Goal: Task Accomplishment & Management: Complete application form

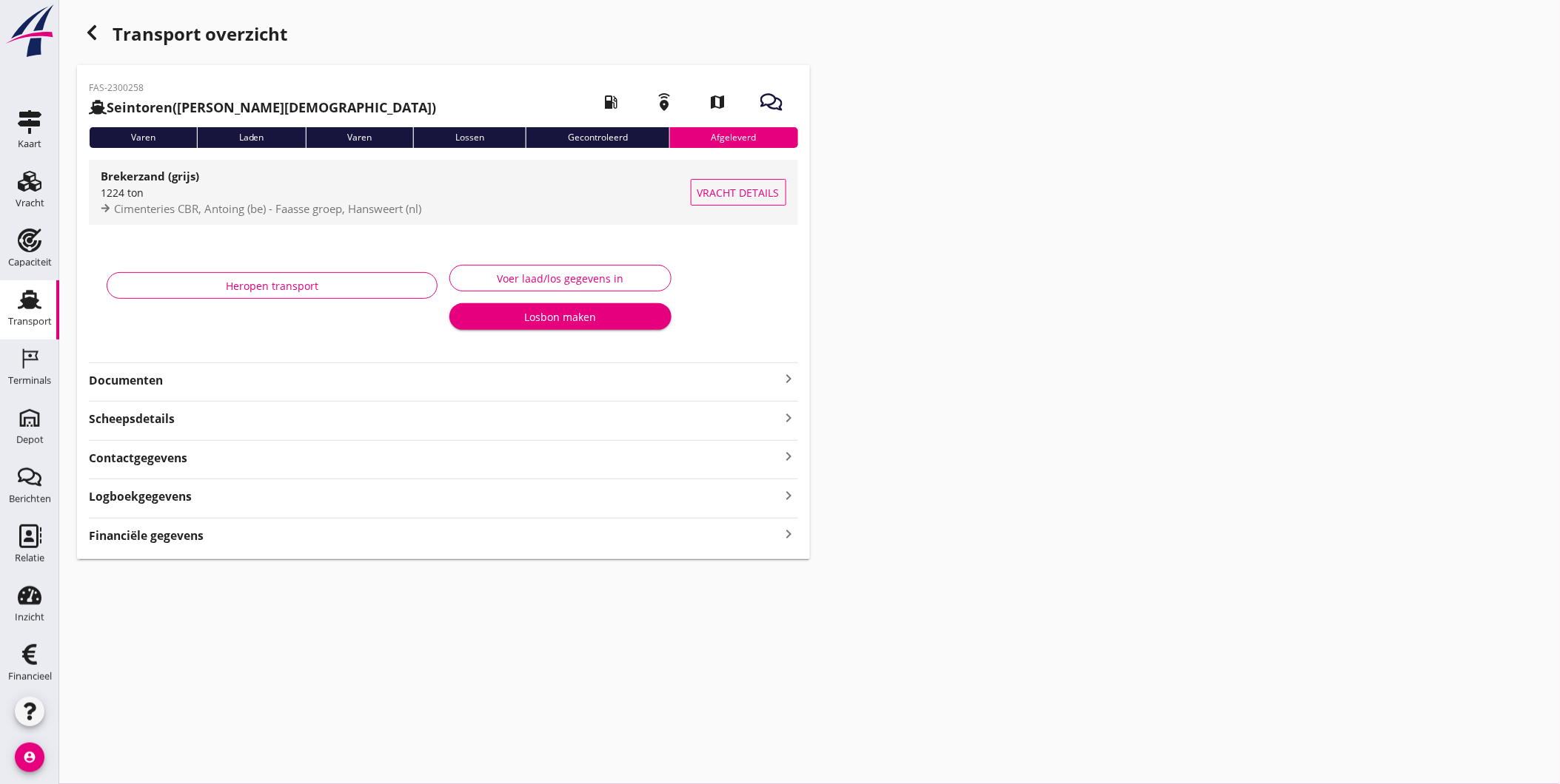
click at [704, 187] on span "Vracht details" at bounding box center [738, 193] width 82 height 16
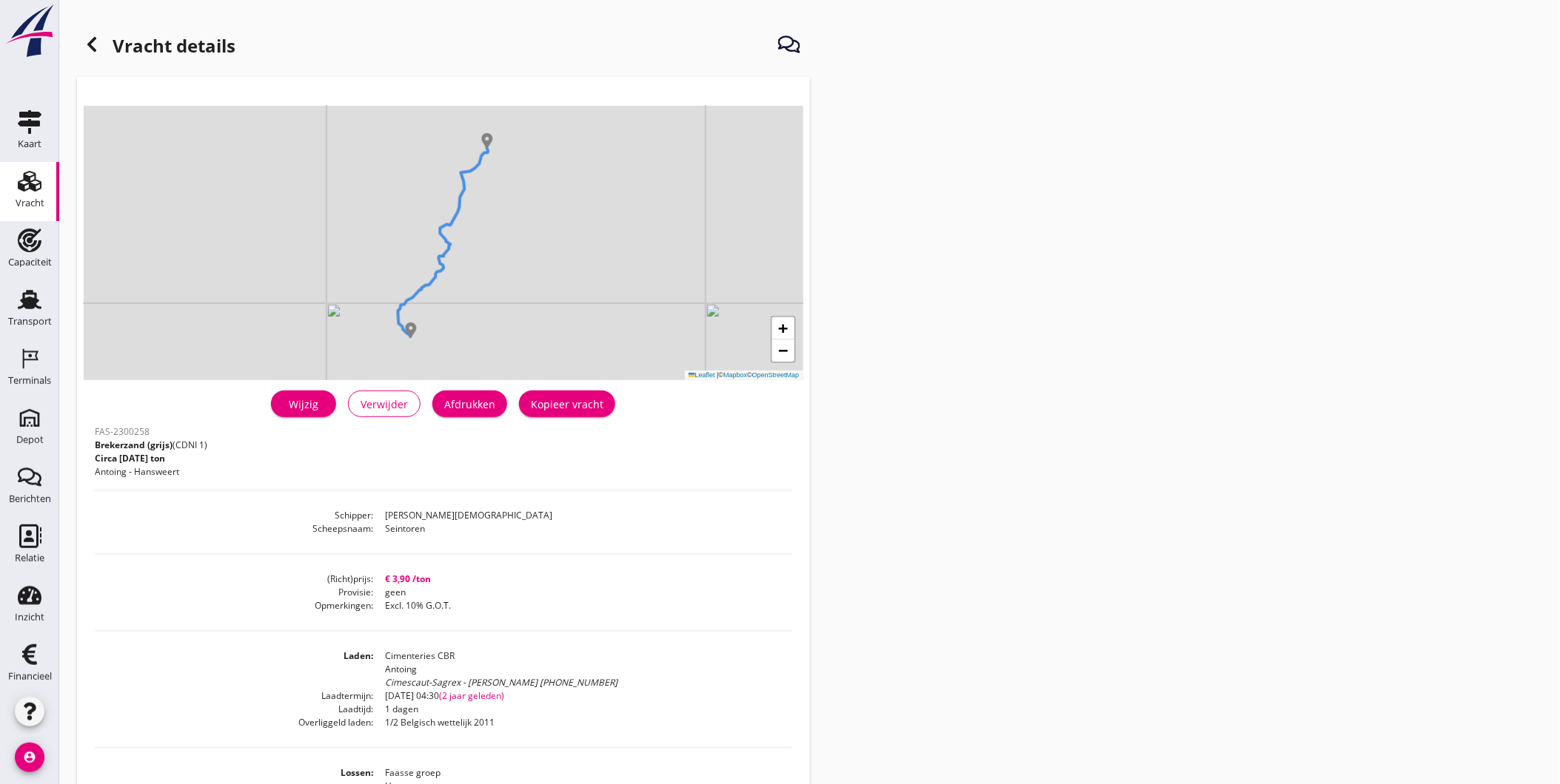
drag, startPoint x: 388, startPoint y: 682, endPoint x: 593, endPoint y: 681, distance: 205.0
click at [593, 681] on div "Cimescaut-Sagrex - [PERSON_NAME] [PHONE_NUMBER]" at bounding box center [589, 683] width 406 height 13
copy div "Cimescaut-Sagrex - [PERSON_NAME] [PHONE_NUMBER]"
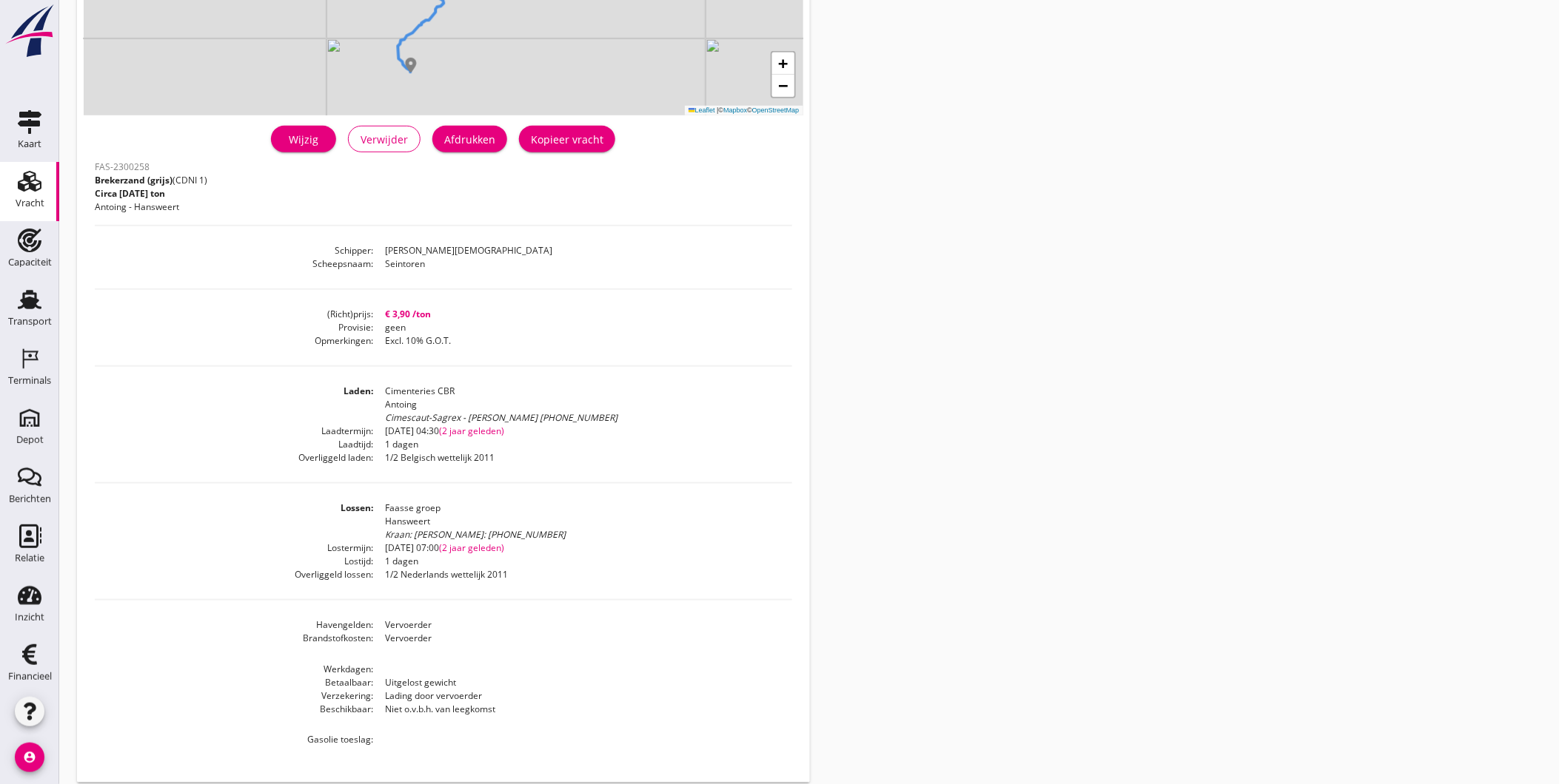
scroll to position [281, 0]
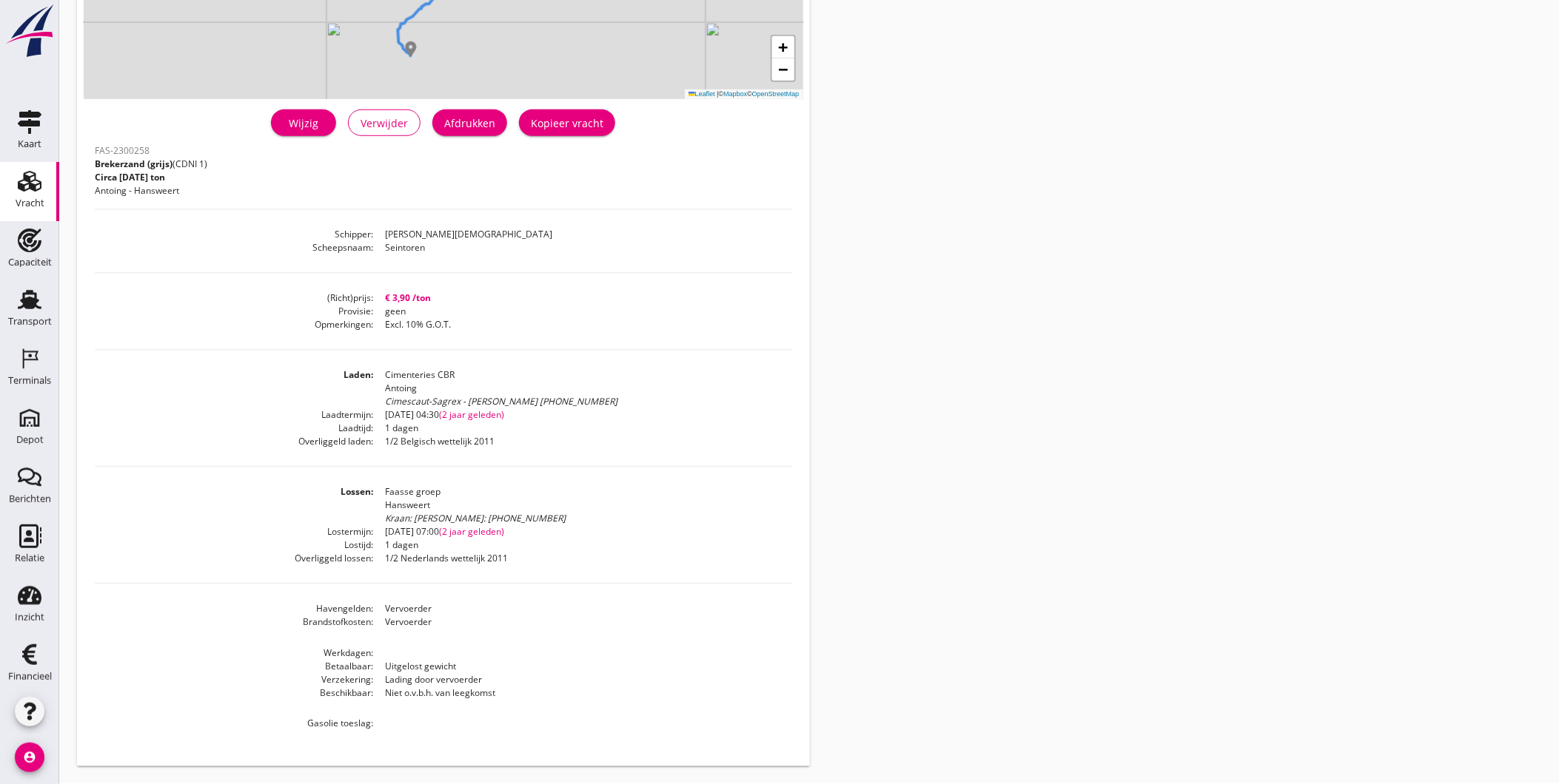
click at [382, 292] on dd "€ 3,90 /ton" at bounding box center [583, 298] width 418 height 13
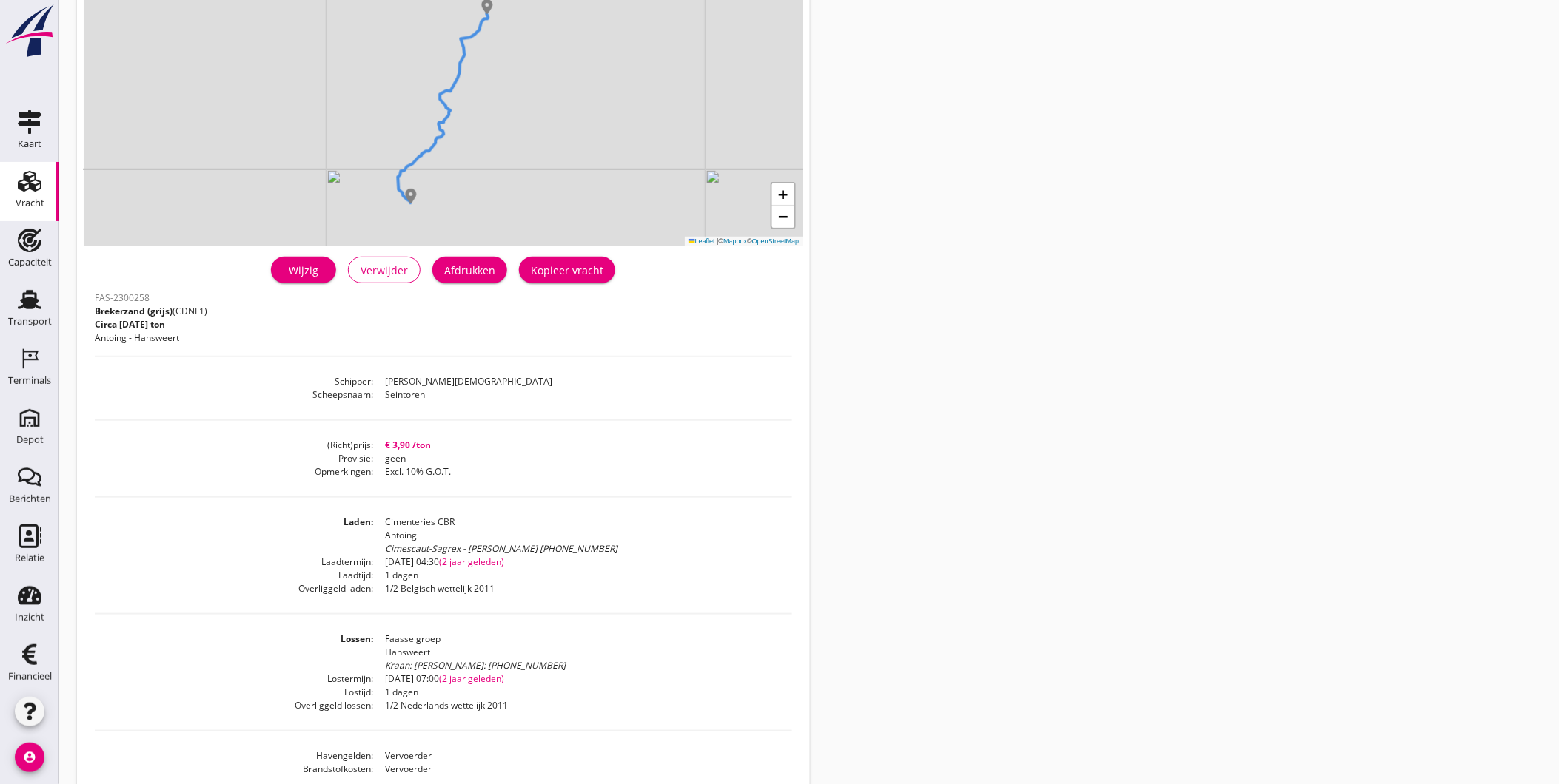
scroll to position [0, 0]
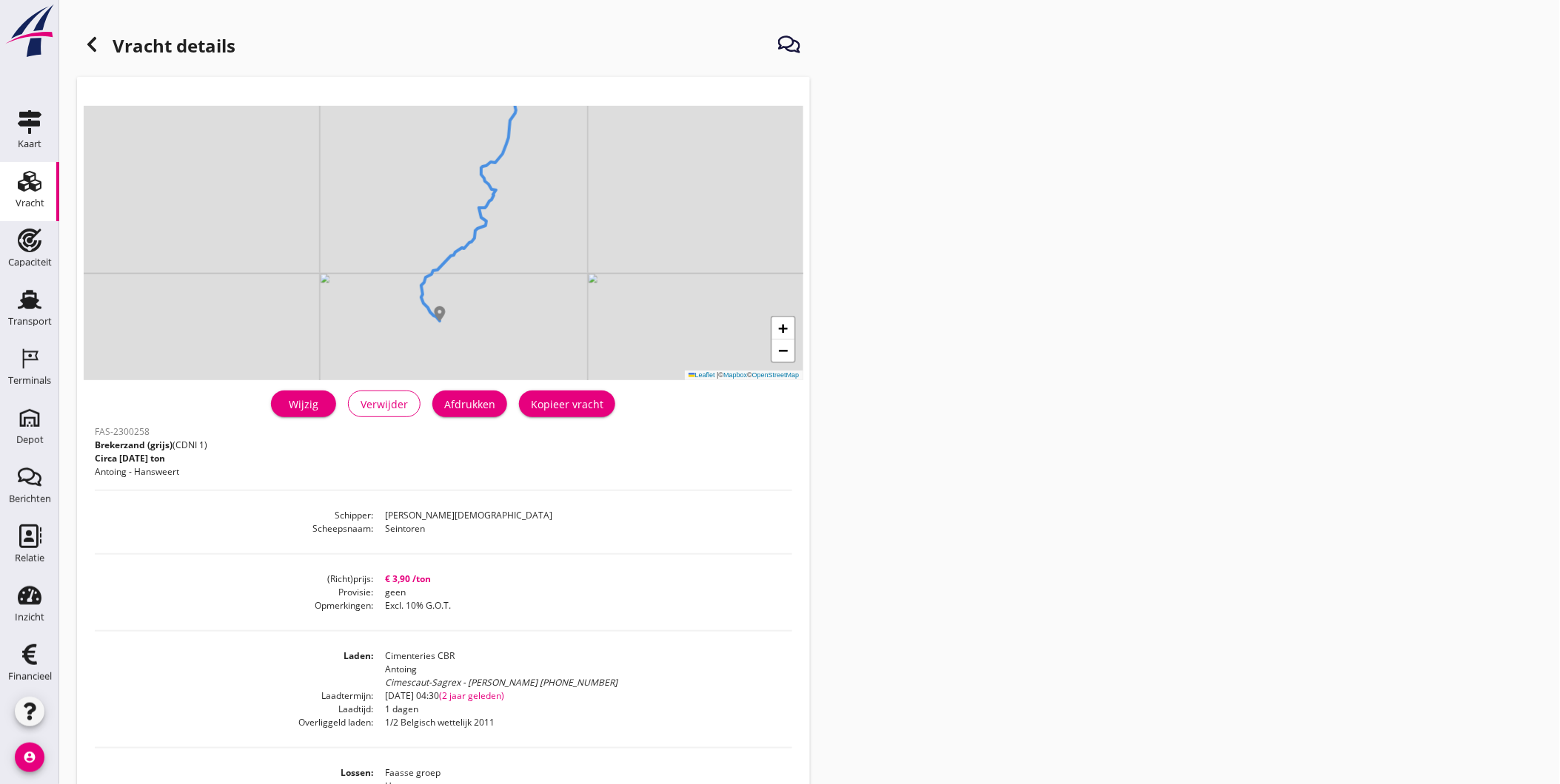
click at [26, 205] on div "Vracht" at bounding box center [30, 203] width 29 height 9
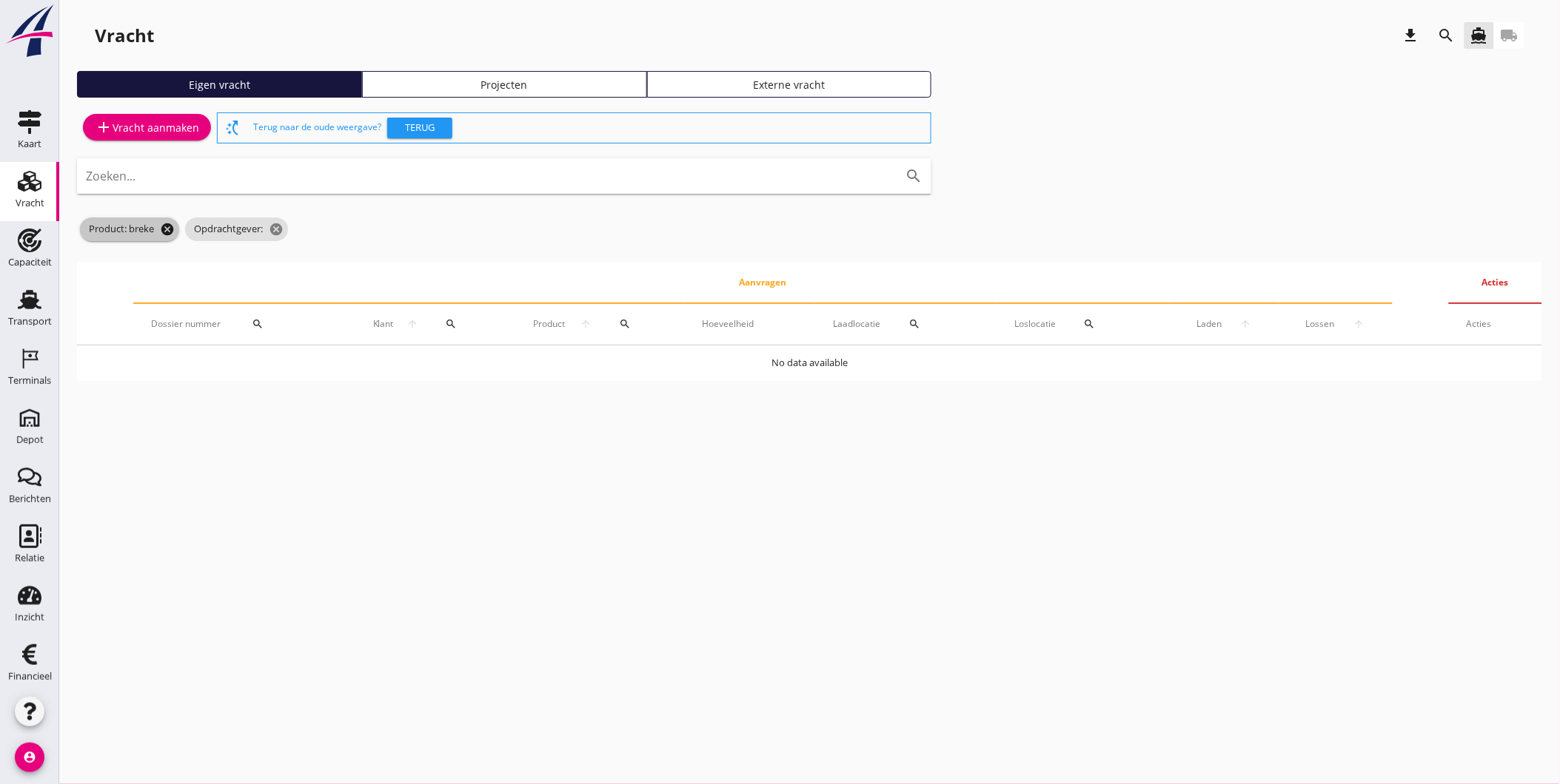
click at [165, 225] on icon "cancel" at bounding box center [167, 229] width 15 height 15
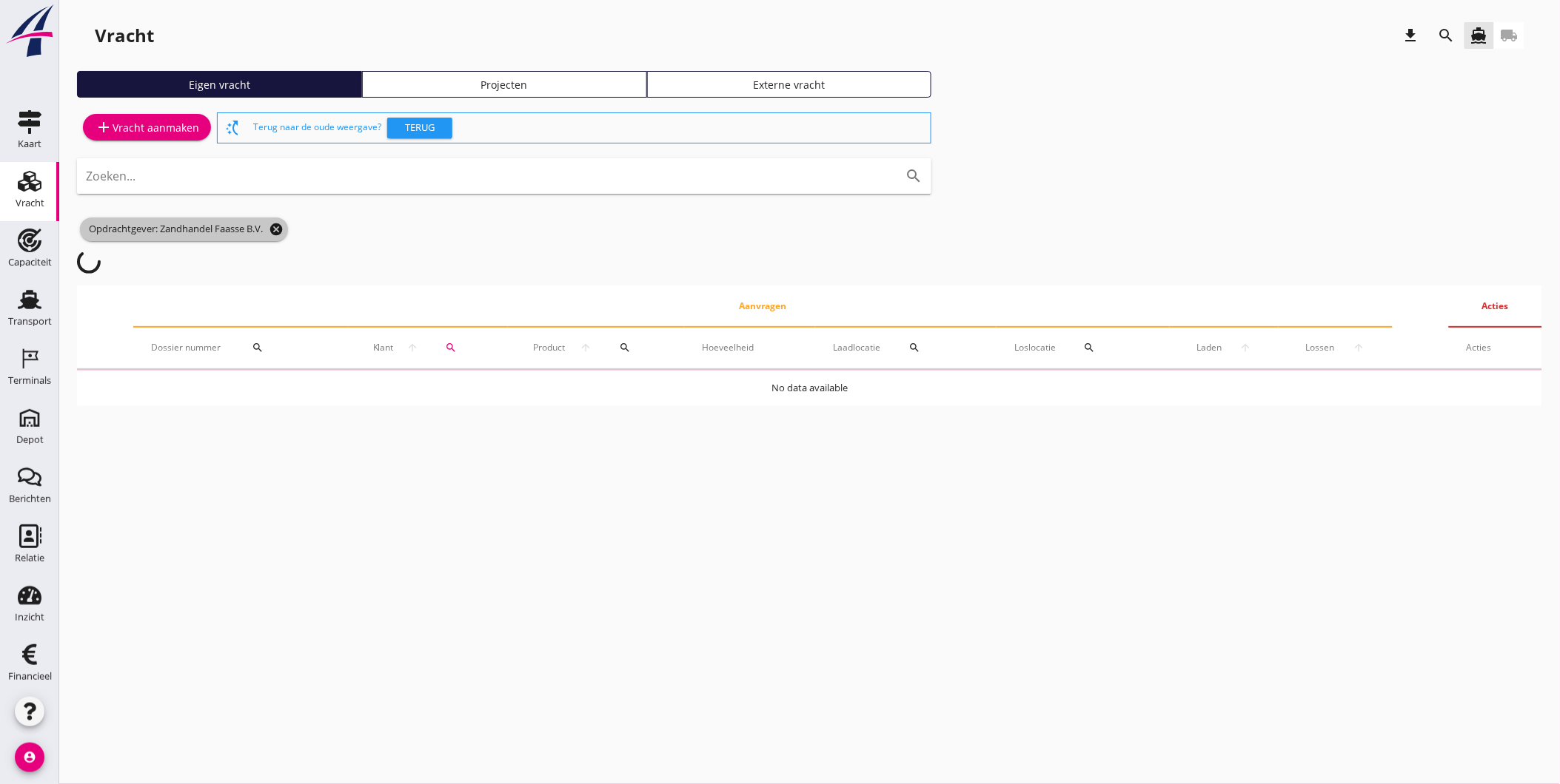
click at [277, 228] on icon "cancel" at bounding box center [276, 229] width 15 height 15
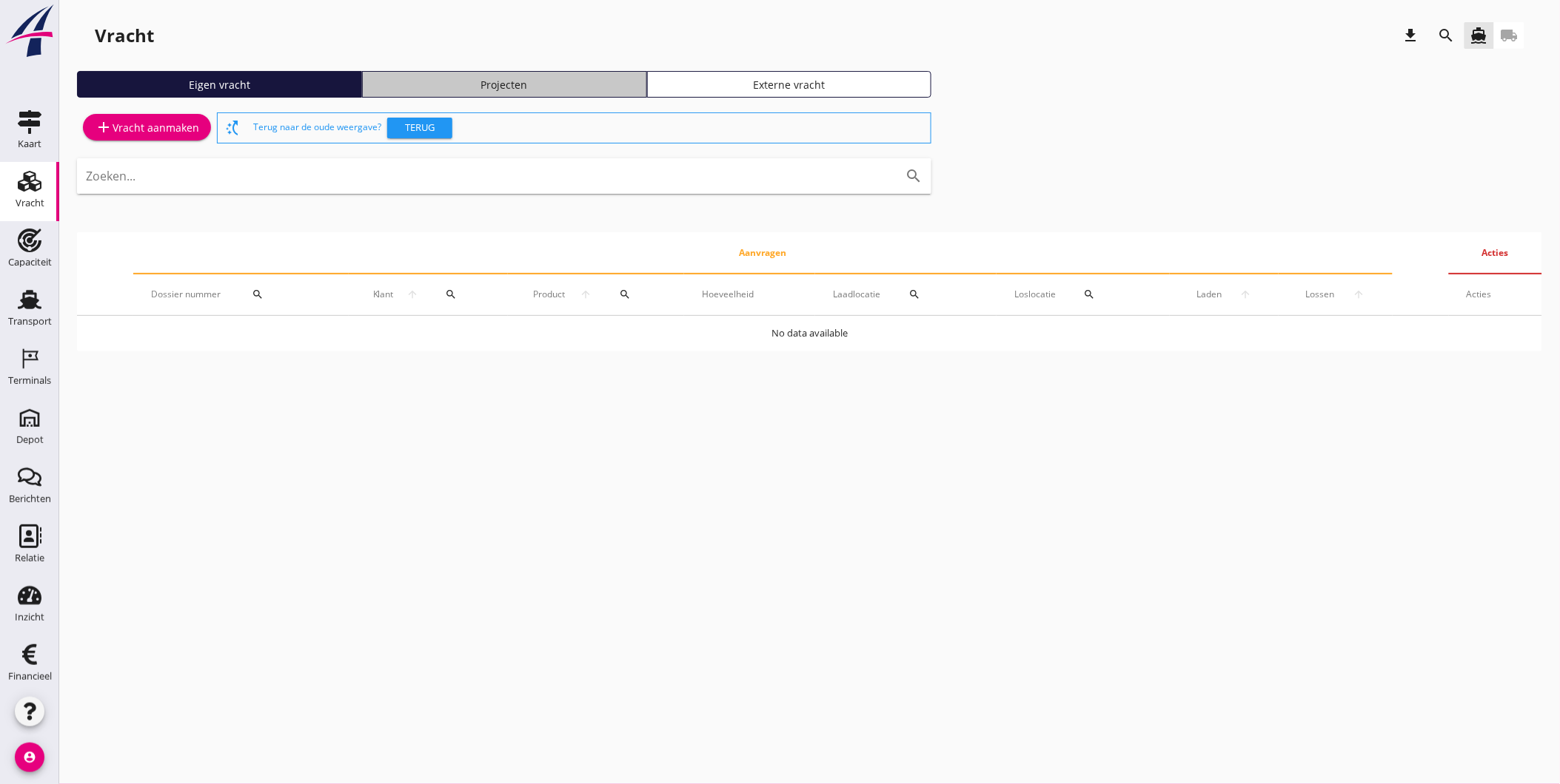
click at [558, 86] on div "Projecten" at bounding box center [504, 85] width 271 height 16
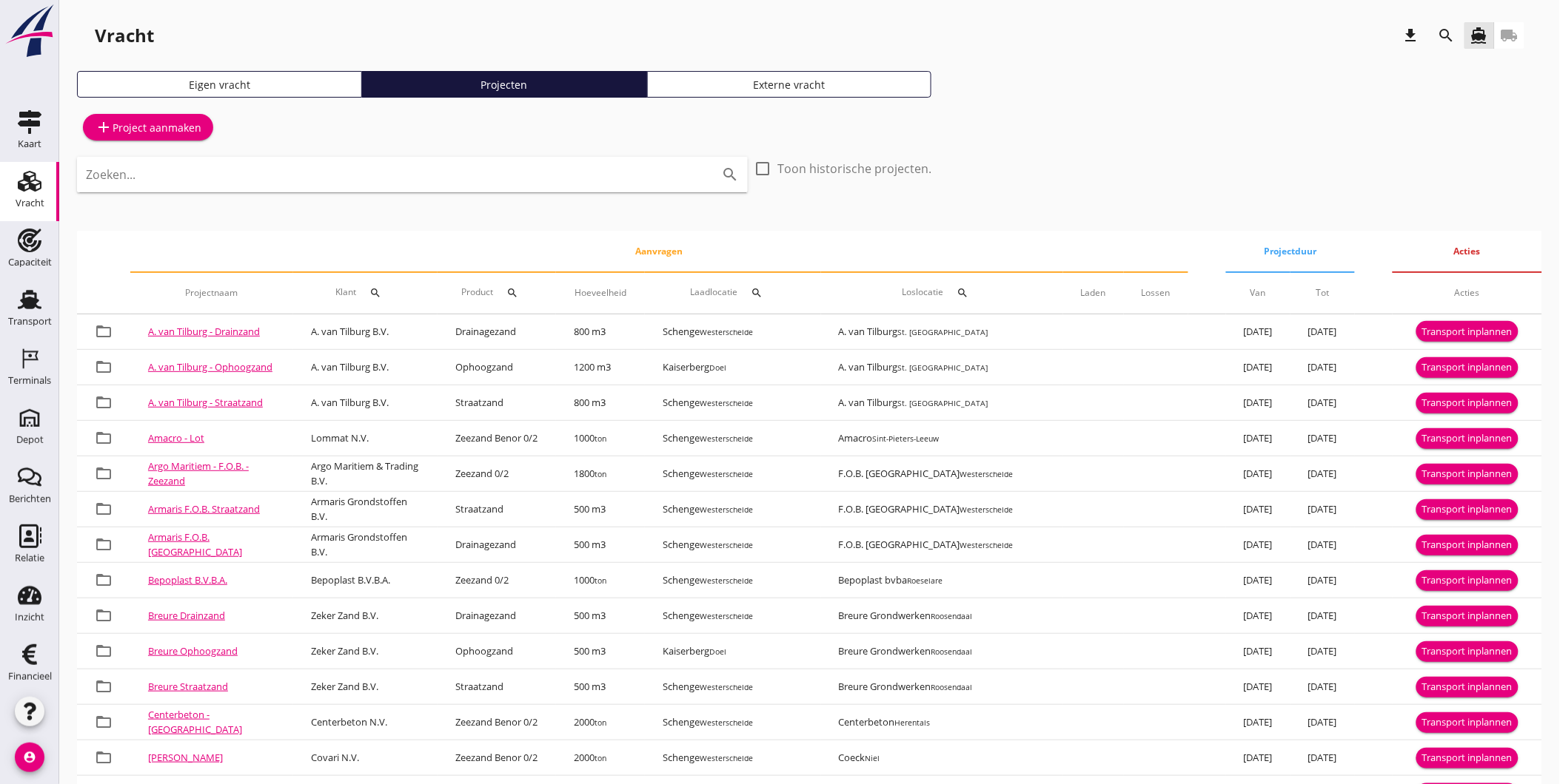
click at [146, 122] on div "add Project aanmaken" at bounding box center [148, 127] width 107 height 18
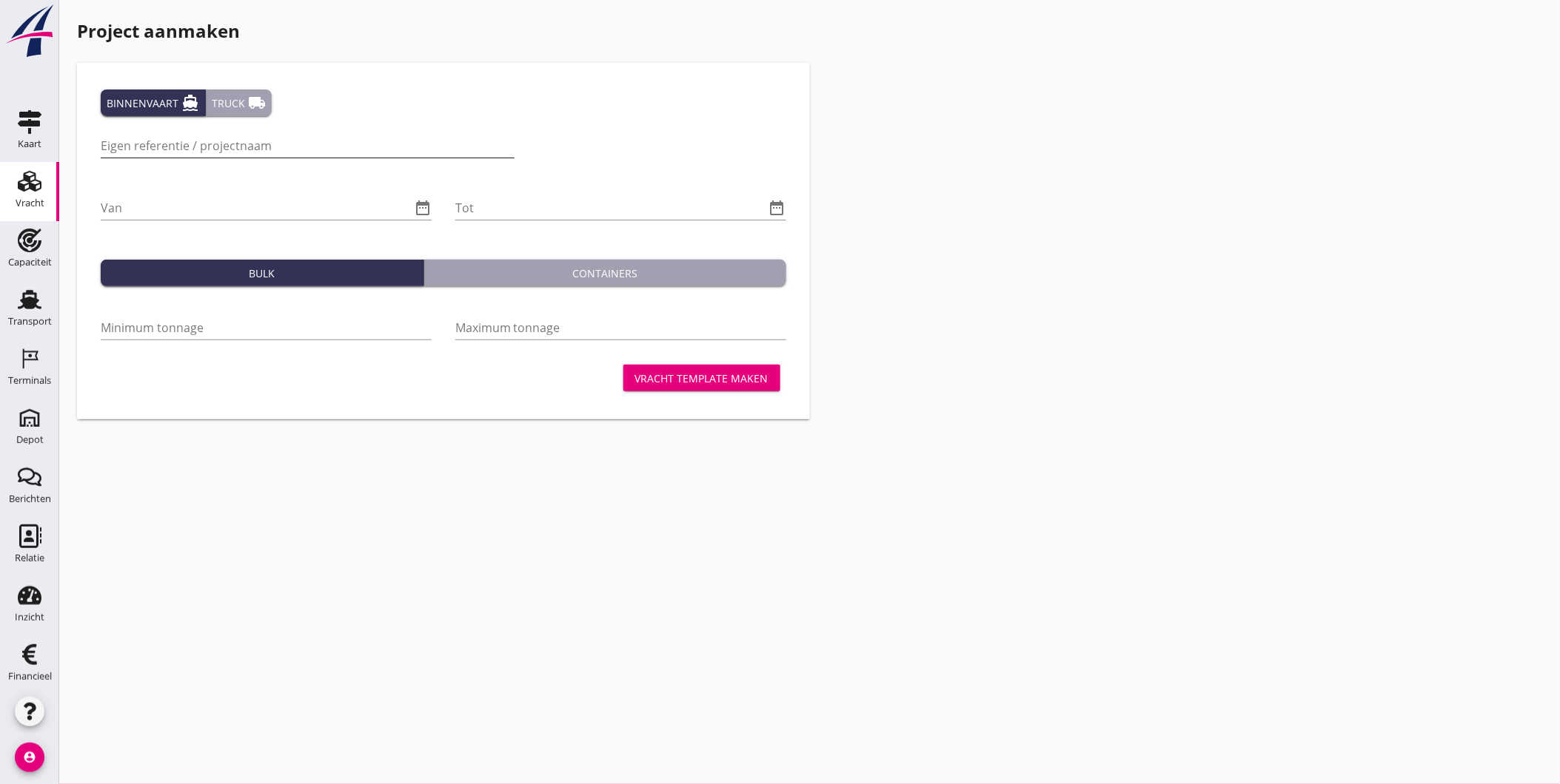
click at [285, 144] on input "Eigen referentie / projectnaam" at bounding box center [307, 146] width 414 height 24
type input "d"
click at [252, 151] on input "van" at bounding box center [307, 146] width 414 height 24
drag, startPoint x: 245, startPoint y: 147, endPoint x: 172, endPoint y: 144, distance: 73.1
click at [172, 144] on input "van" at bounding box center [307, 146] width 414 height 24
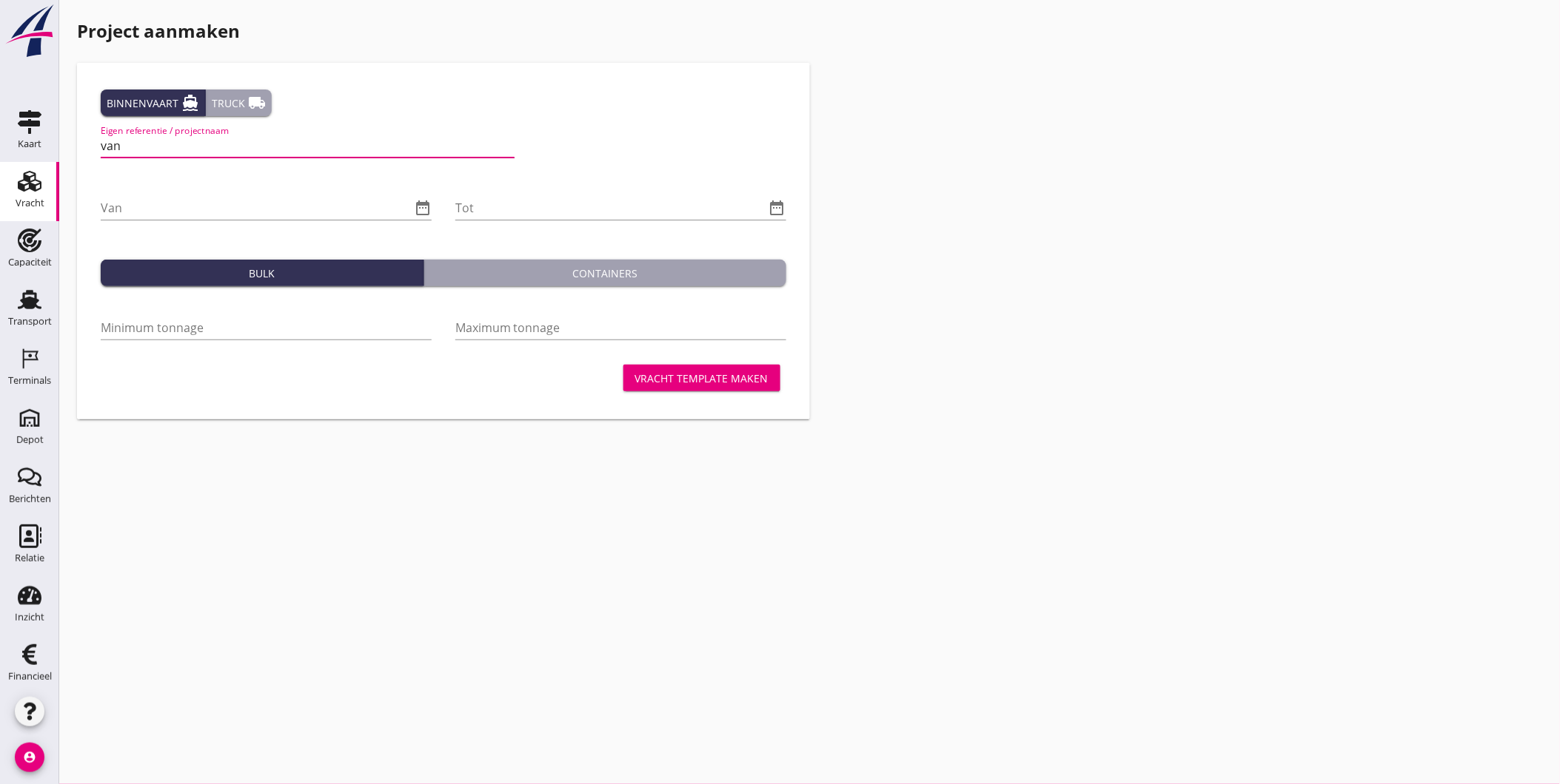
click at [176, 141] on input "van" at bounding box center [307, 146] width 414 height 24
click at [226, 143] on input "van" at bounding box center [307, 146] width 414 height 24
drag, startPoint x: 296, startPoint y: 140, endPoint x: 201, endPoint y: 140, distance: 95.0
click at [201, 140] on input "van Nieuwpoort - Distrimaco" at bounding box center [307, 146] width 414 height 24
type input "van Nieuwpoort - de Hoop - depot [GEOGRAPHIC_DATA]"
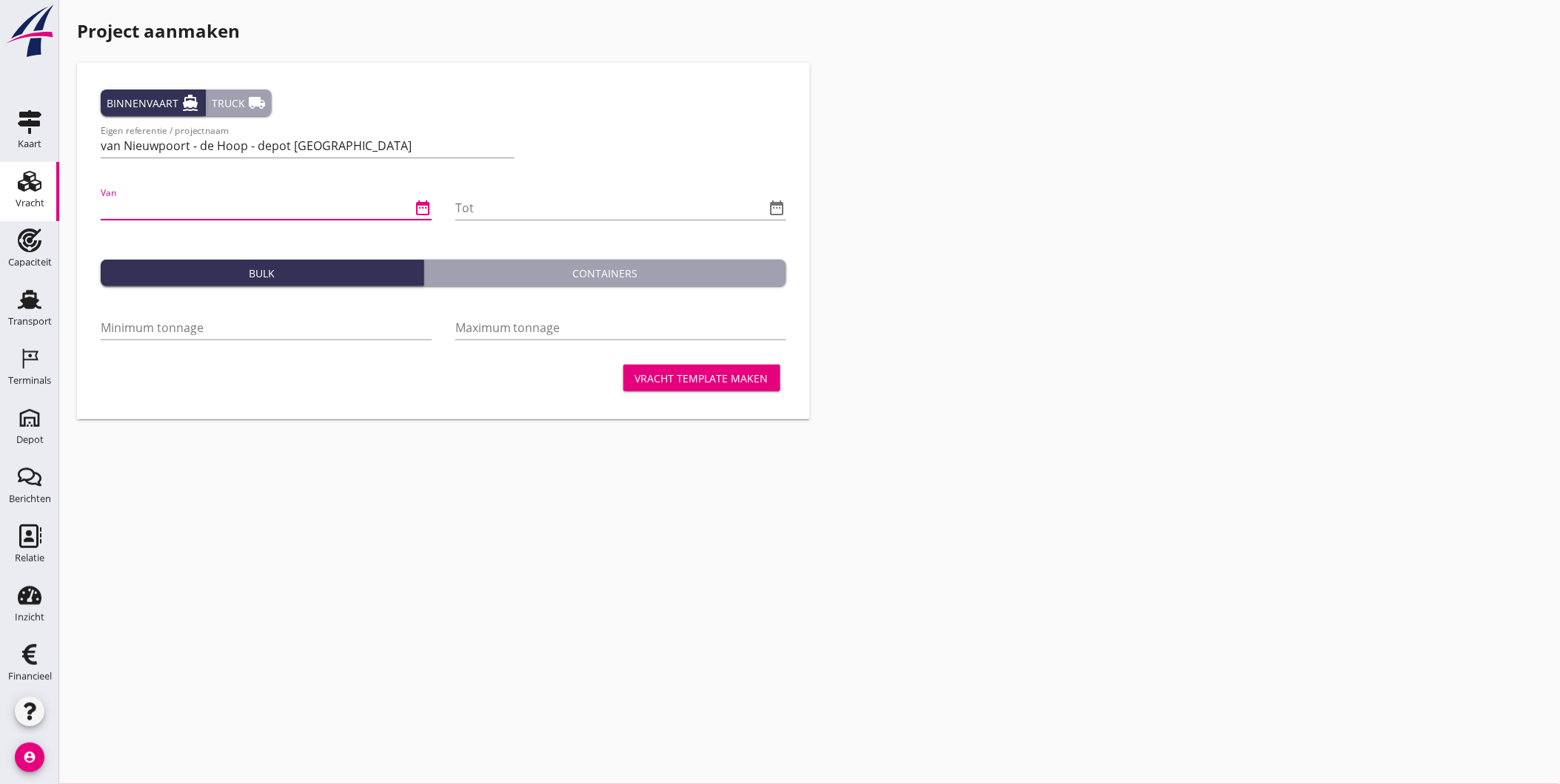
click at [428, 201] on icon "date_range" at bounding box center [423, 208] width 18 height 18
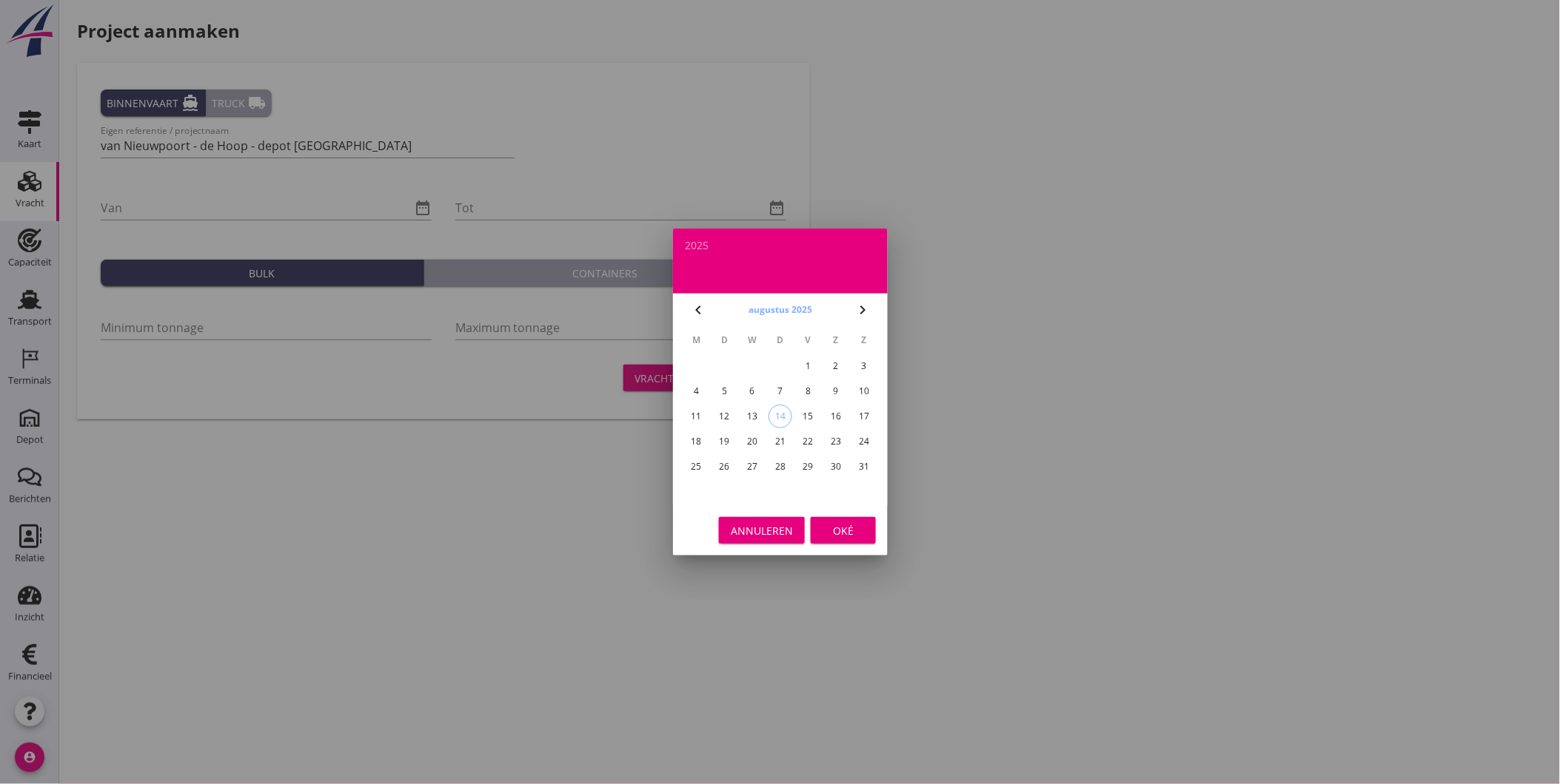
click at [759, 315] on button "augustus 2025" at bounding box center [780, 310] width 72 height 22
click at [841, 347] on div "mrt" at bounding box center [845, 348] width 40 height 13
click at [831, 362] on div "1" at bounding box center [835, 366] width 24 height 24
type input "[DATE]"
click at [853, 530] on div "Oké" at bounding box center [843, 531] width 42 height 16
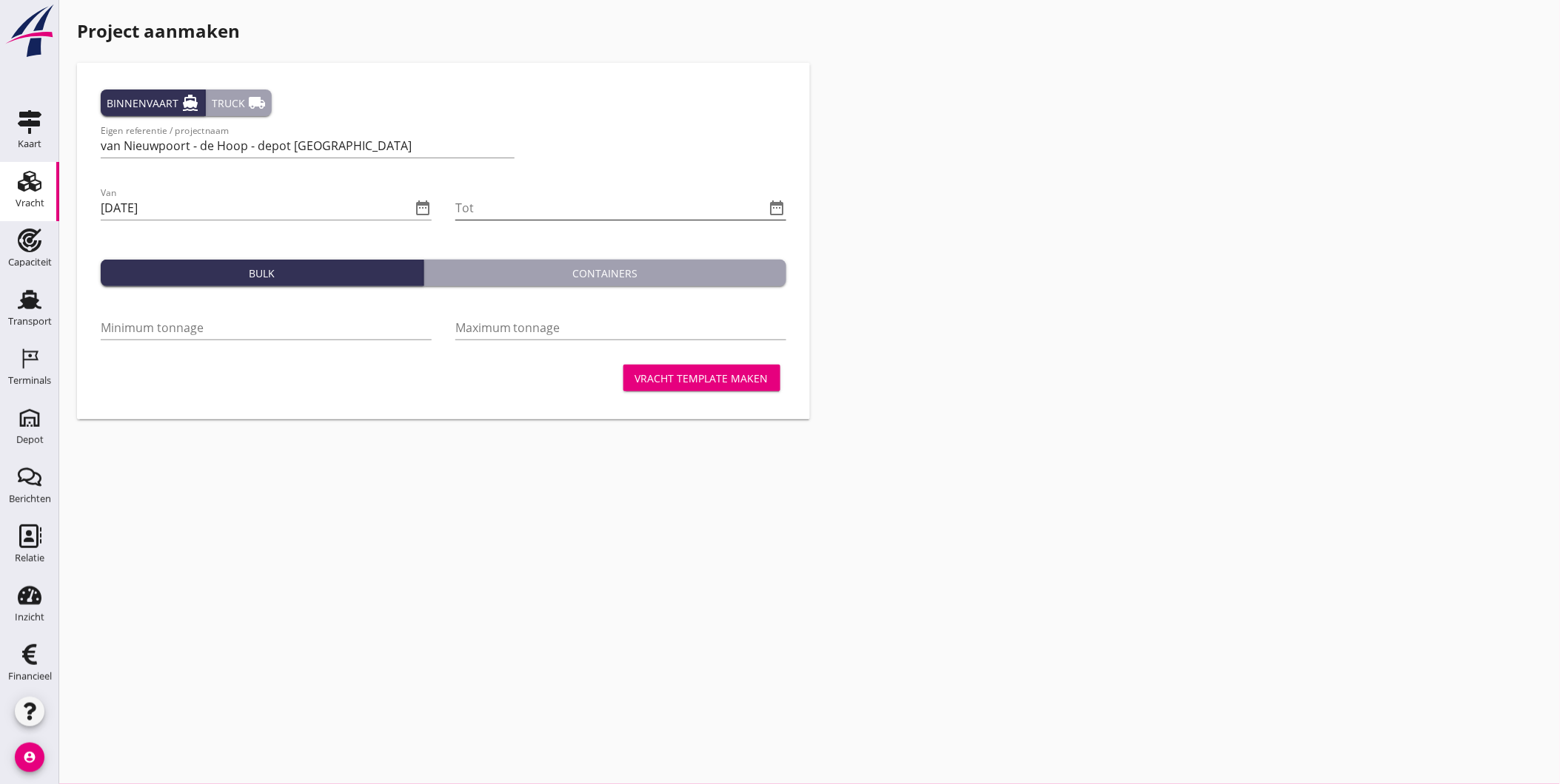
click at [777, 210] on icon "date_range" at bounding box center [777, 208] width 18 height 18
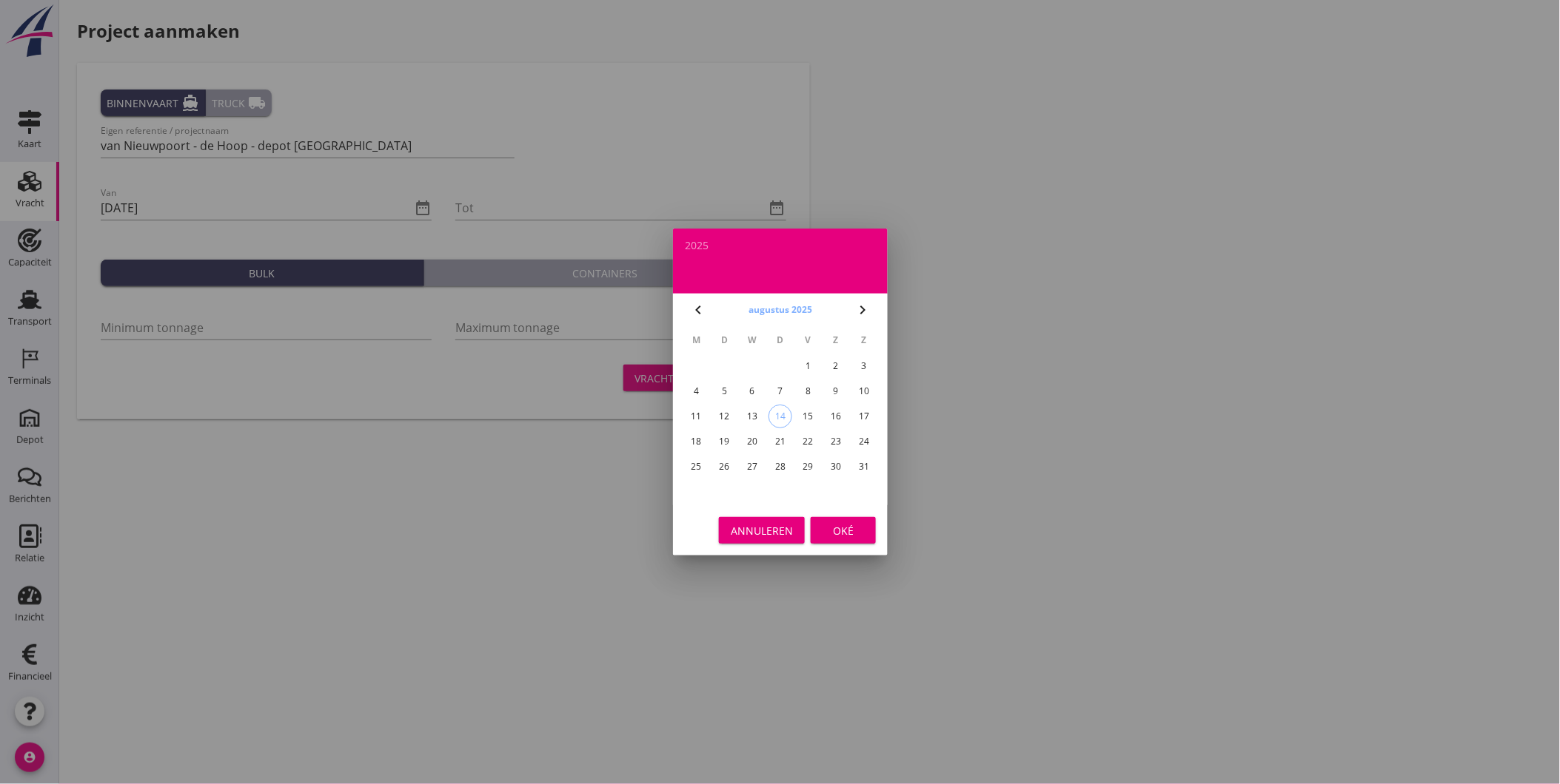
click at [801, 309] on button "augustus 2025" at bounding box center [780, 310] width 72 height 22
click at [848, 465] on button "dec" at bounding box center [845, 477] width 64 height 27
click at [748, 463] on div "31" at bounding box center [752, 466] width 24 height 24
type input "[DATE]"
click at [838, 531] on div "Oké" at bounding box center [843, 531] width 42 height 16
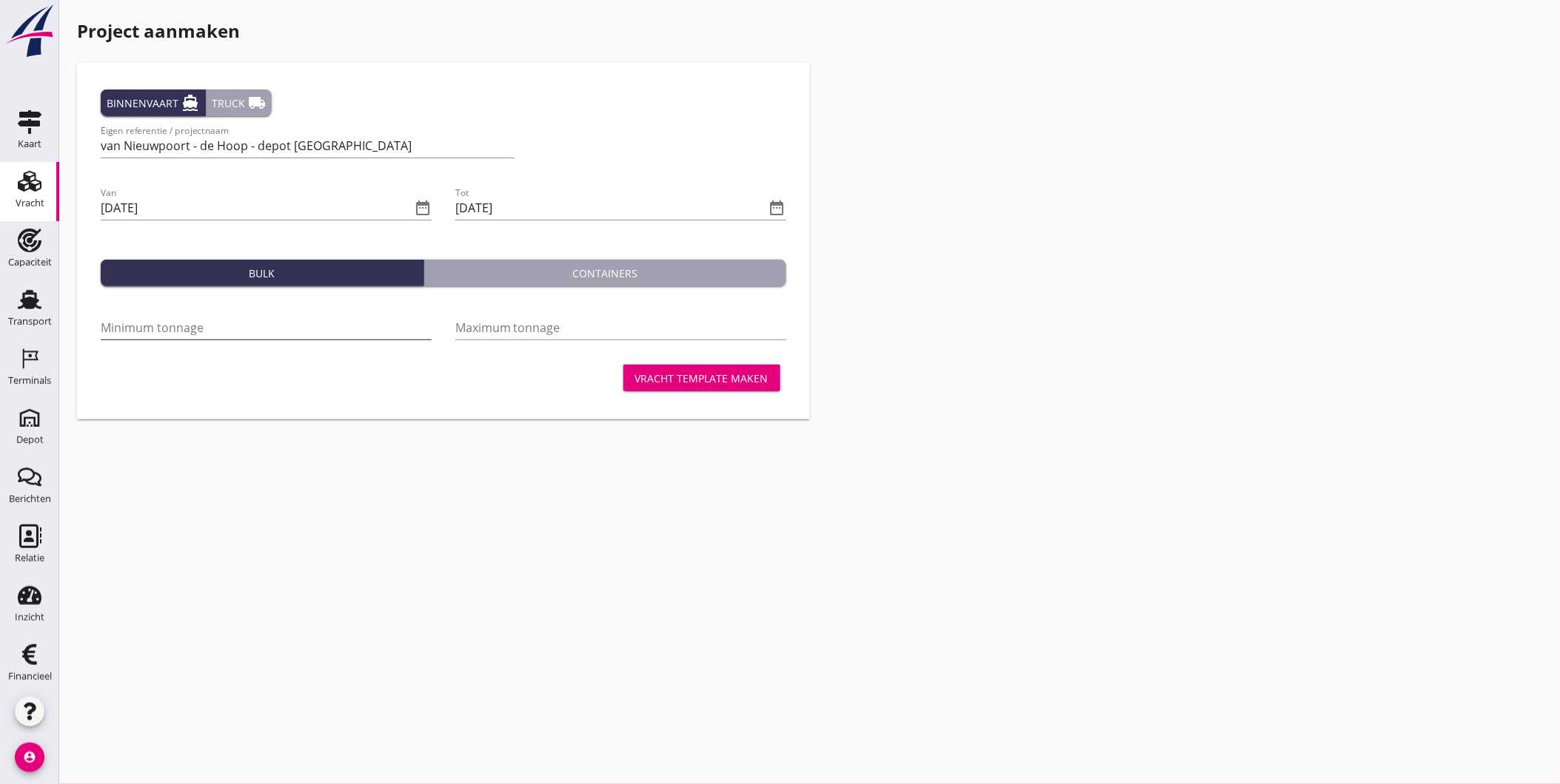
click at [307, 332] on input "Minimum tonnage" at bounding box center [266, 328] width 331 height 24
type input "2000"
drag, startPoint x: 627, startPoint y: 375, endPoint x: 635, endPoint y: 376, distance: 8.1
click at [629, 375] on button "Vracht template maken" at bounding box center [702, 378] width 157 height 27
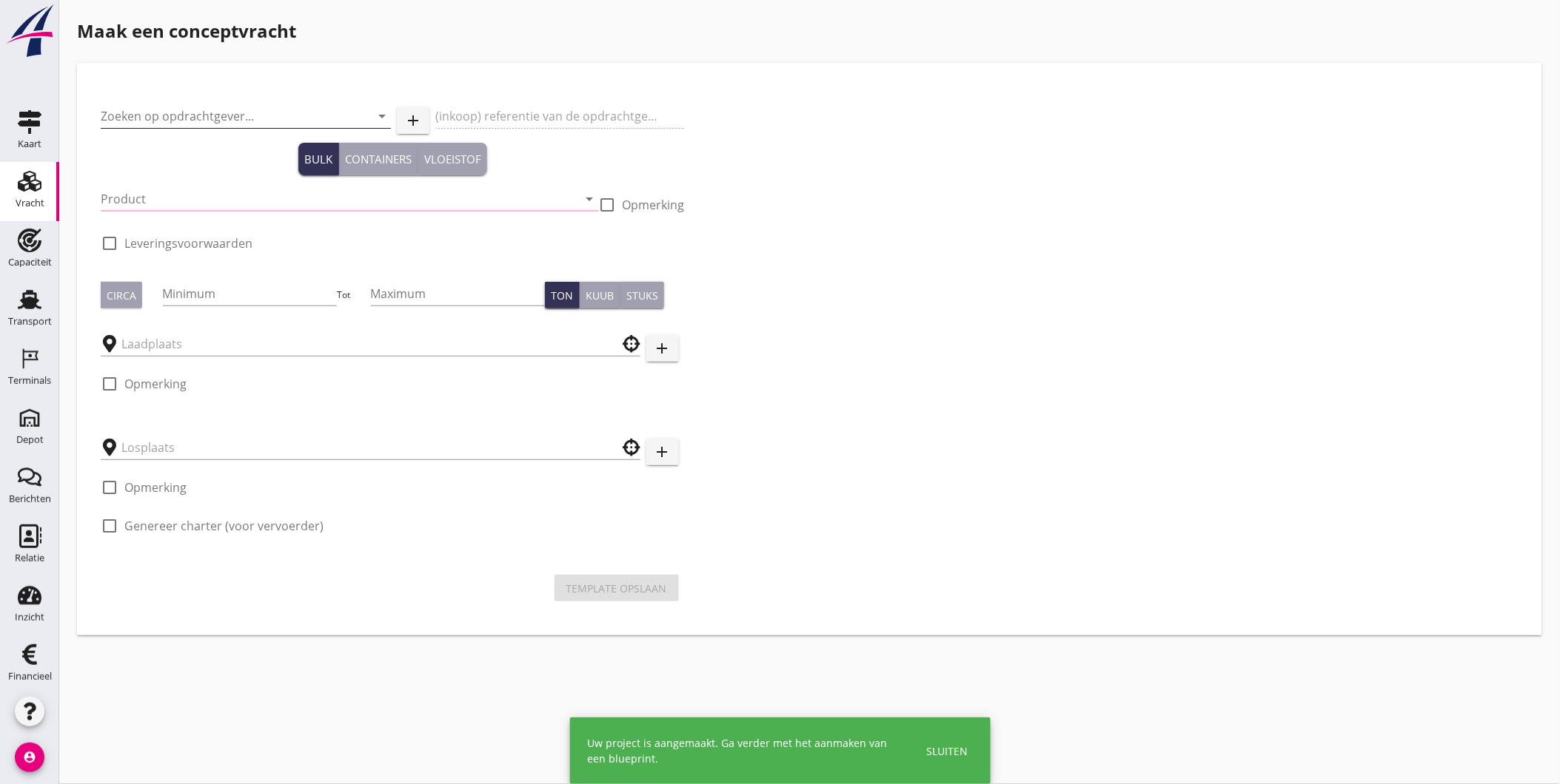
click at [249, 112] on input "Zoeken op opdrachtgever..." at bounding box center [224, 116] width 249 height 24
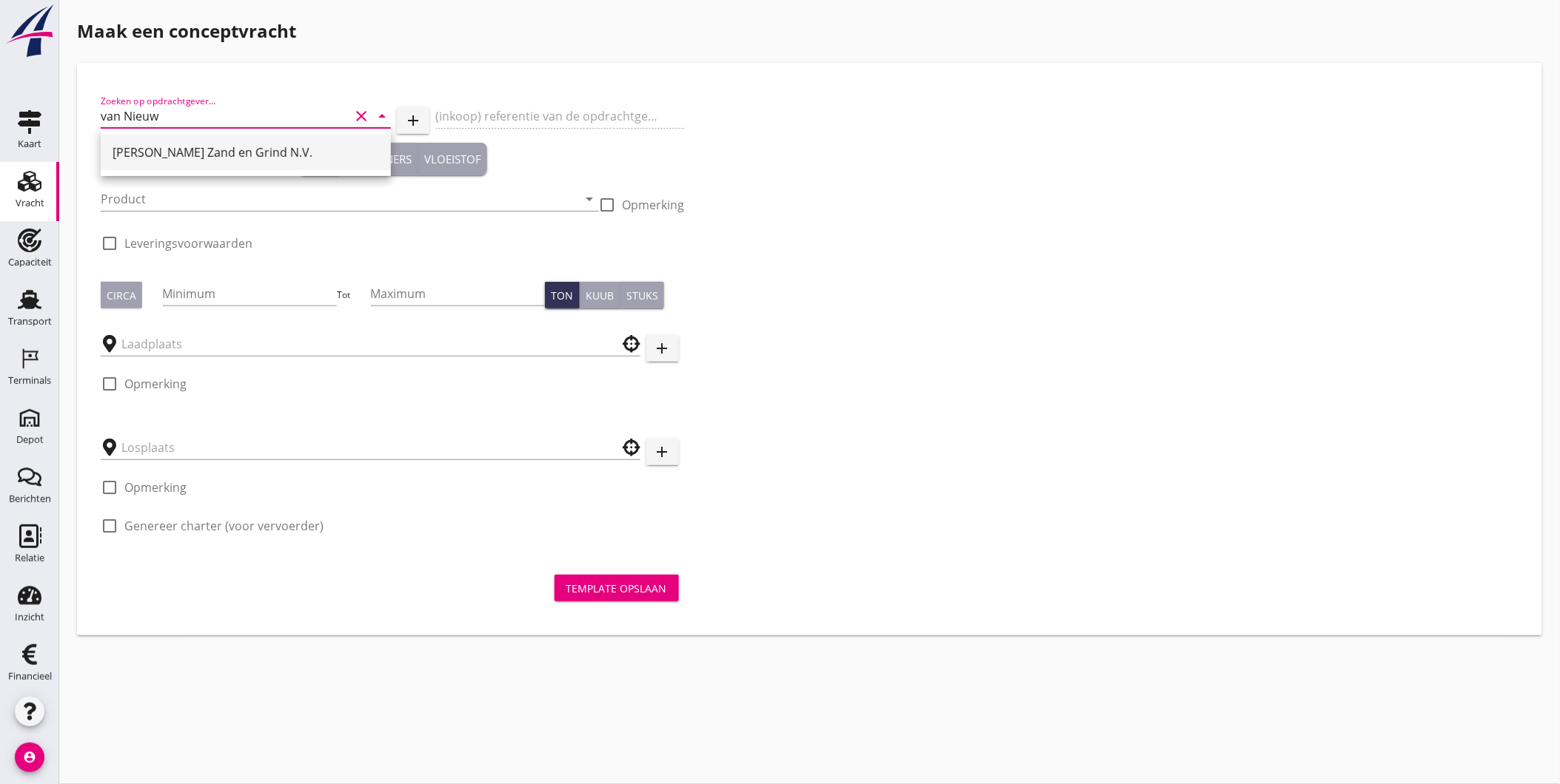
click at [304, 151] on div "[PERSON_NAME] Zand en Grind N.V." at bounding box center [245, 152] width 267 height 18
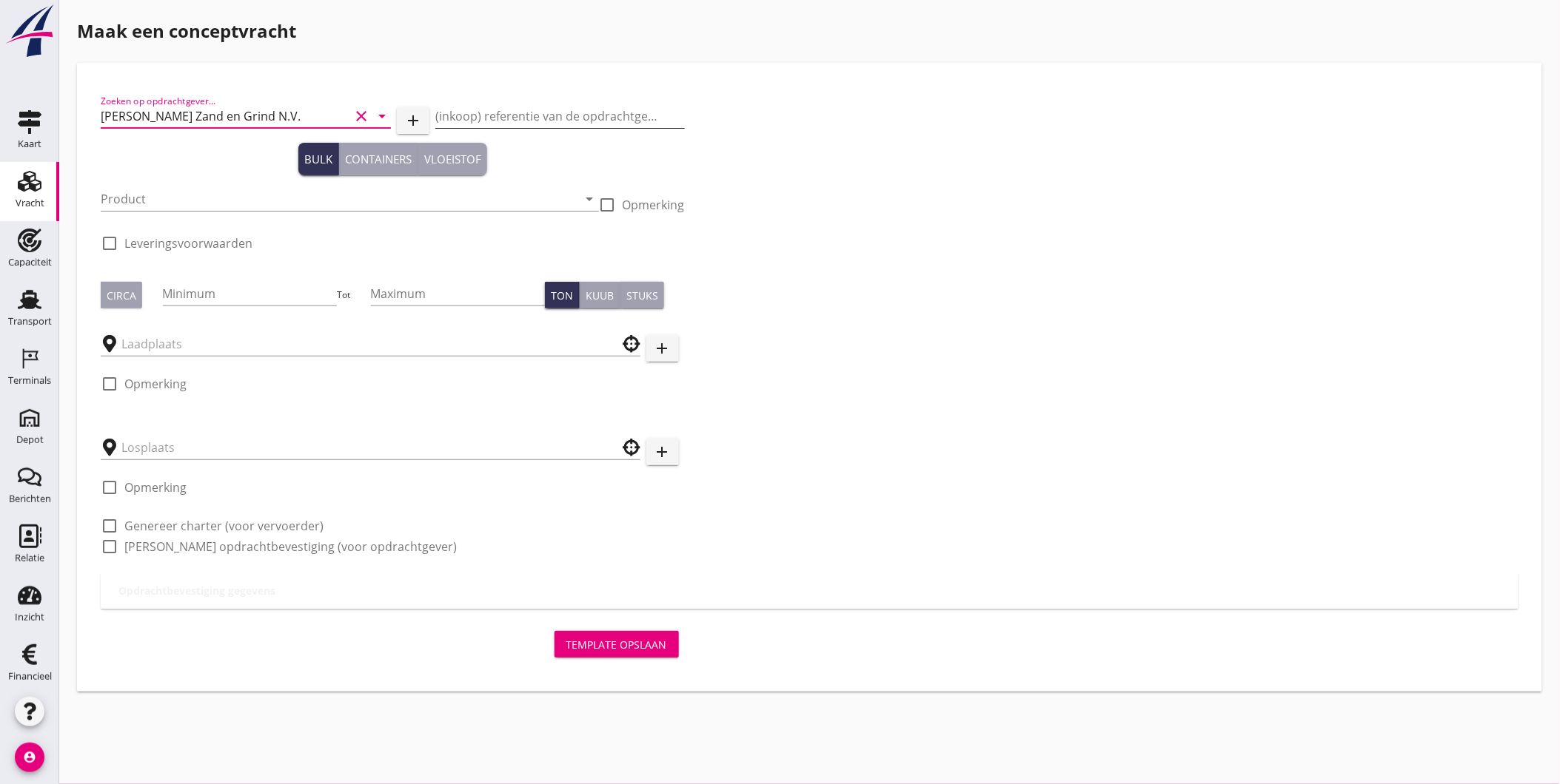
type input "[PERSON_NAME] Zand en Grind N.V."
click at [517, 109] on input "(inkoop) referentie van de opdrachtgever" at bounding box center [559, 116] width 249 height 24
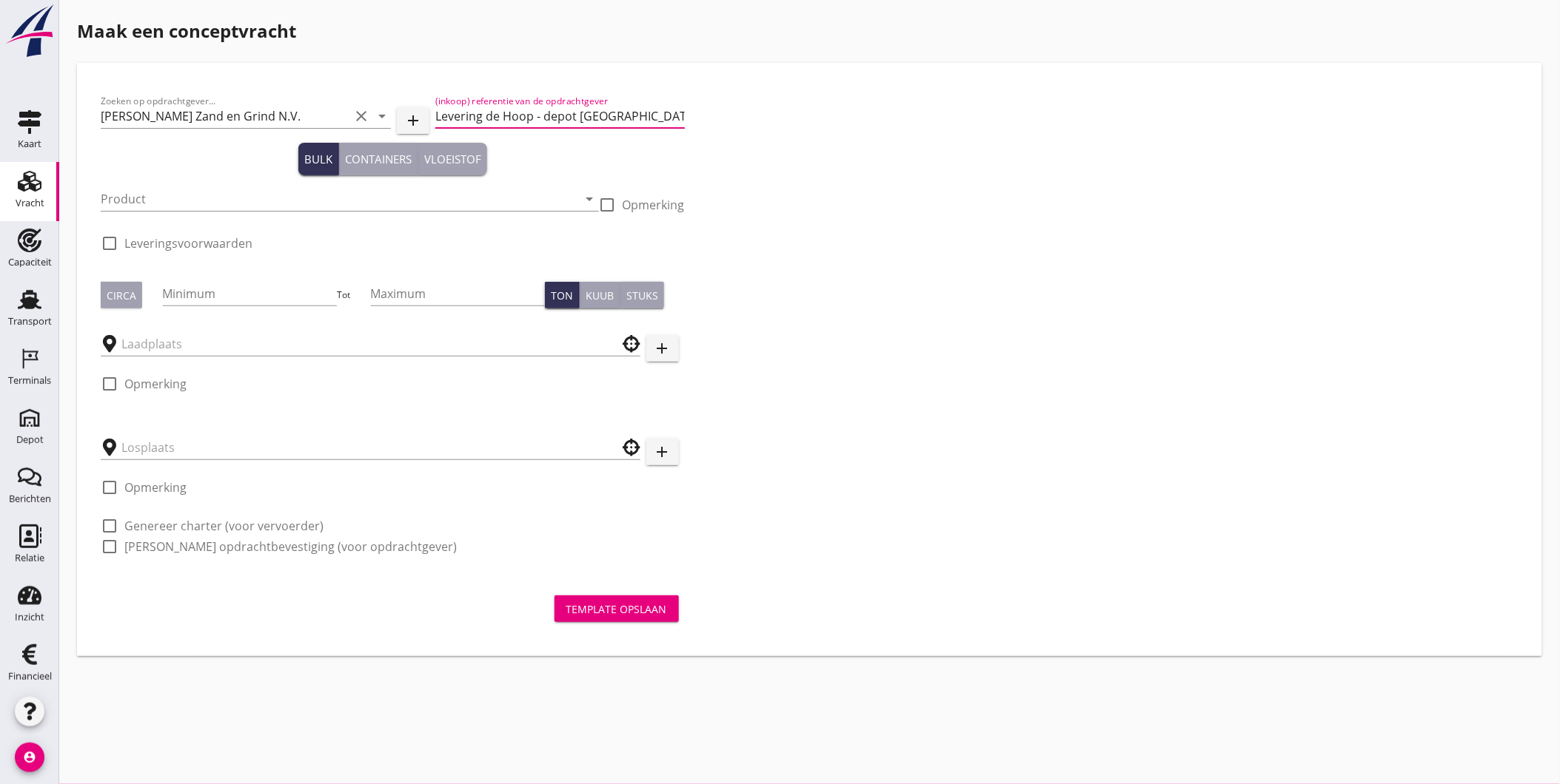
type input "Levering de Hoop - depot [GEOGRAPHIC_DATA]"
type button "bulk"
click at [246, 194] on input "Product" at bounding box center [339, 199] width 478 height 24
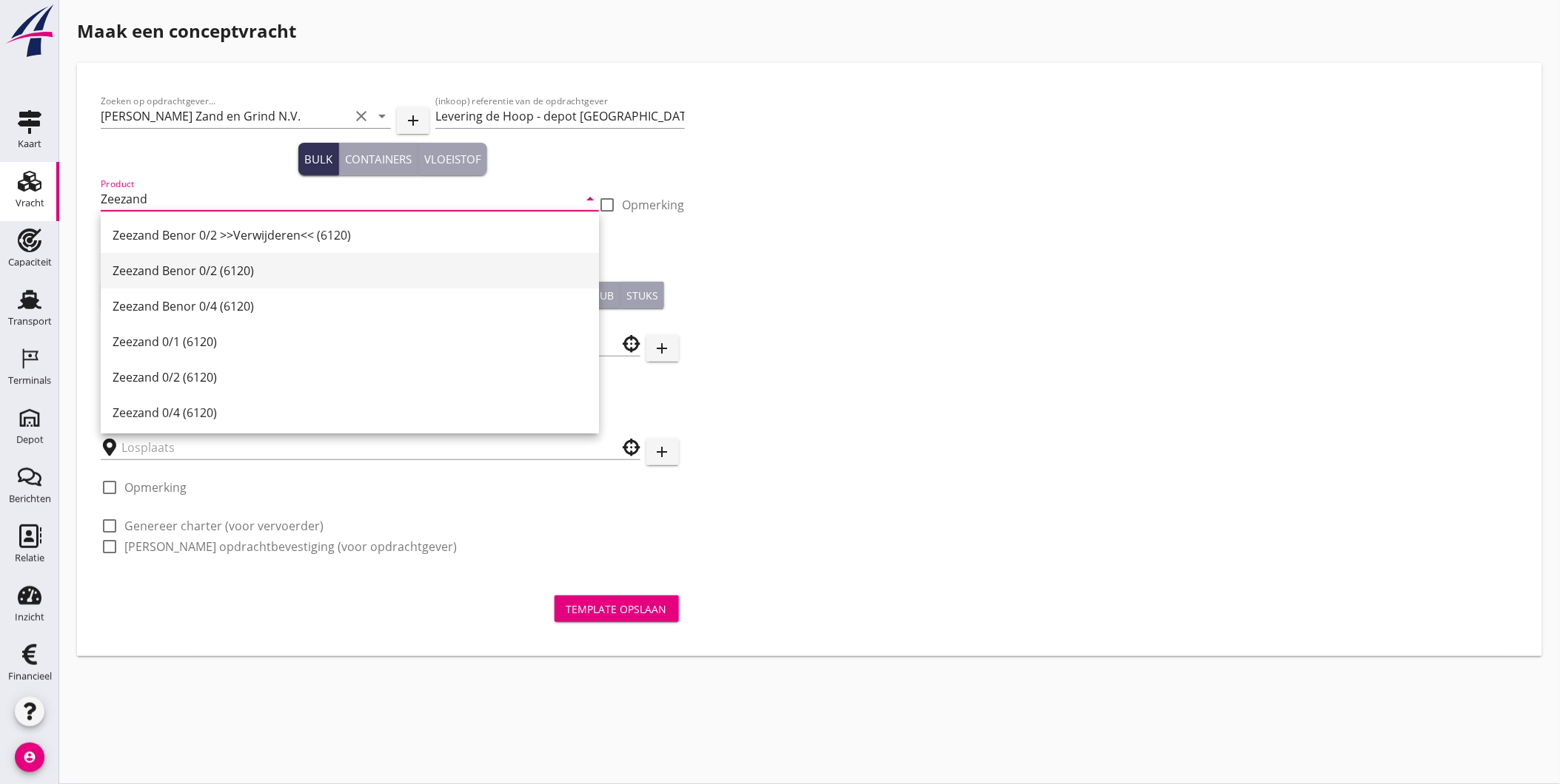
click at [259, 274] on div "Zeezand Benor 0/2 (6120)" at bounding box center [349, 270] width 475 height 18
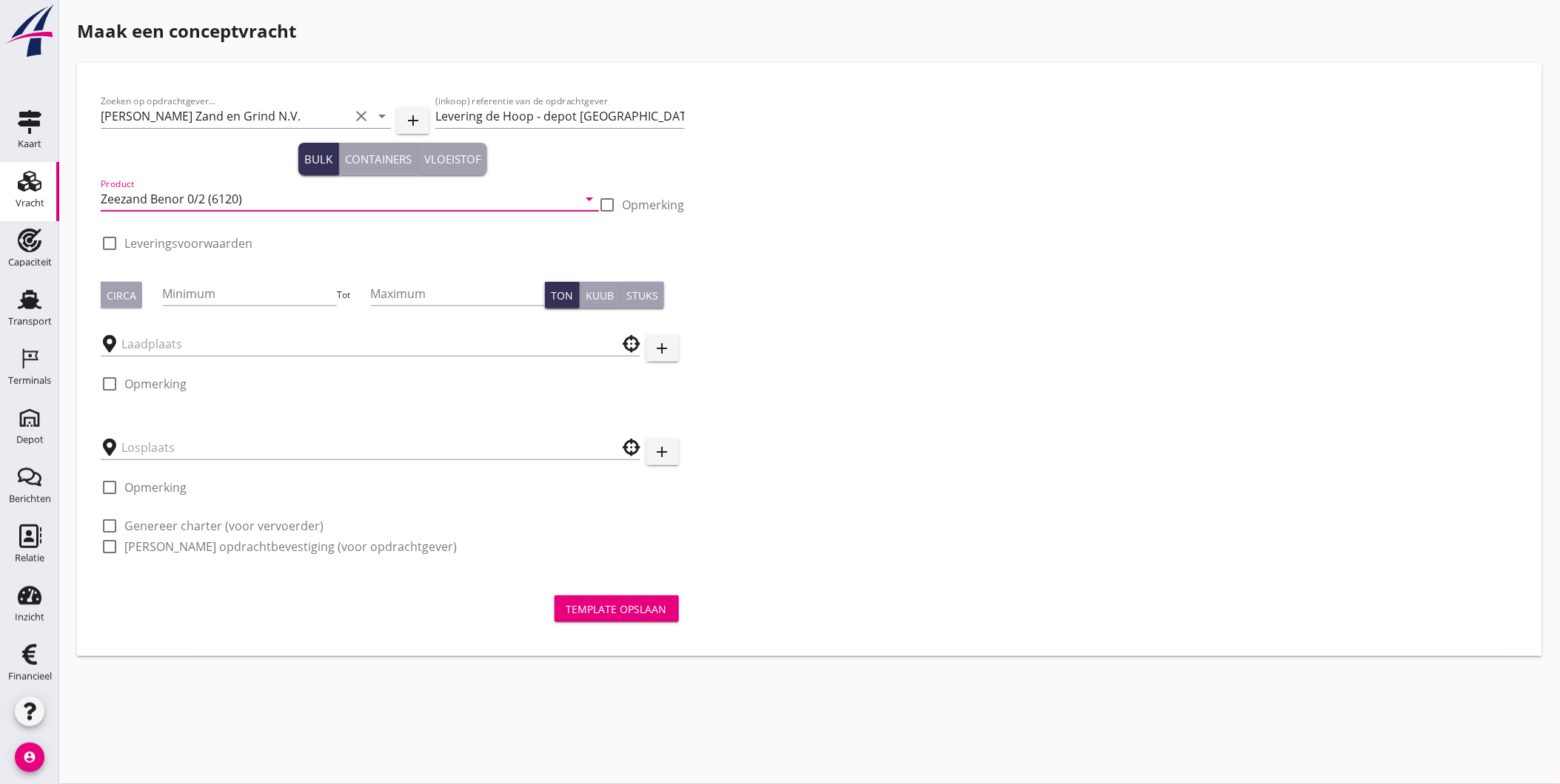
type input "Zeezand Benor 0/2 (6120)"
click at [122, 297] on div "Circa" at bounding box center [122, 296] width 30 height 16
click at [195, 296] on input "Minimum" at bounding box center [250, 294] width 175 height 24
type input "2000"
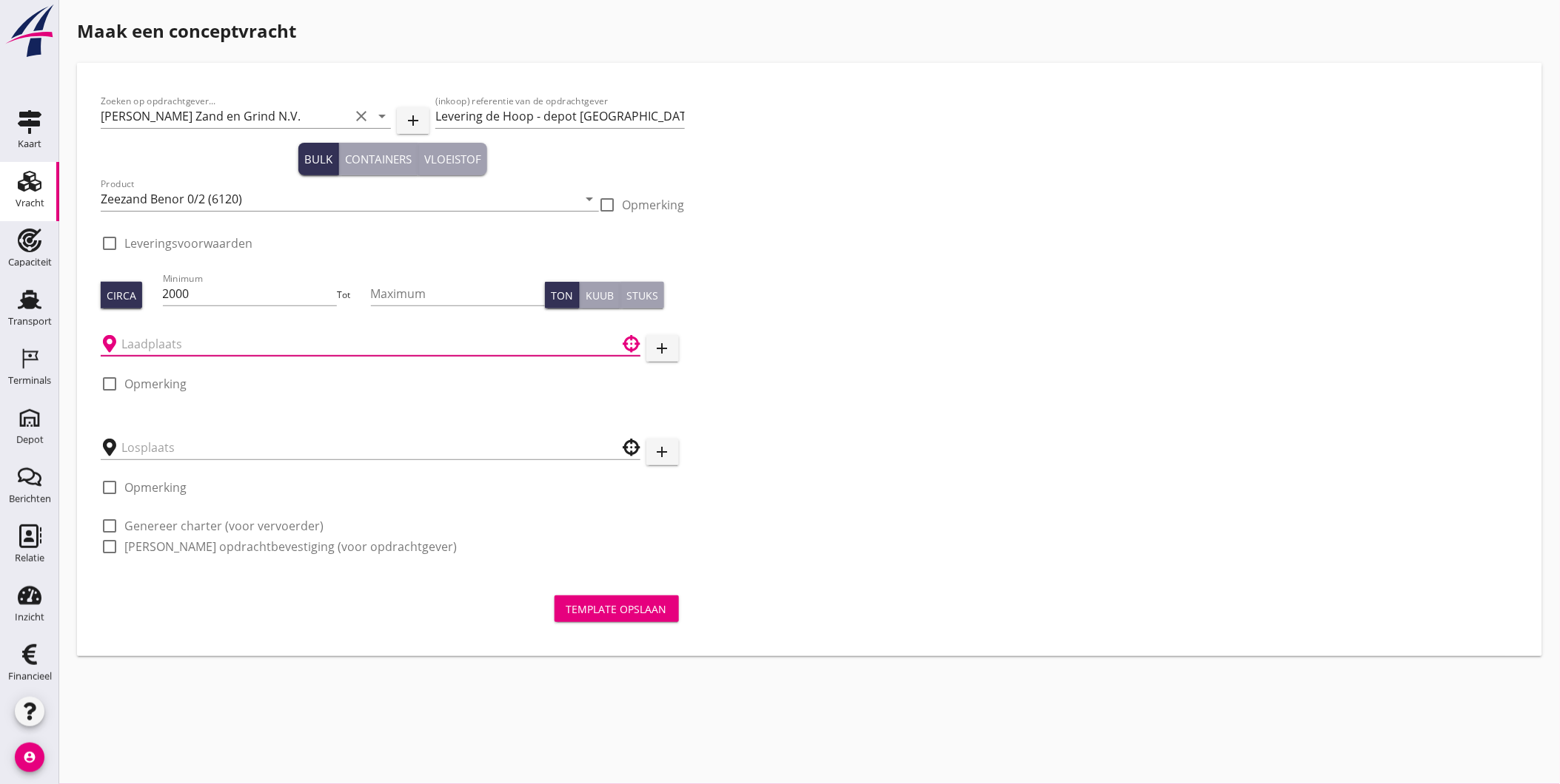
click at [296, 347] on input "text" at bounding box center [360, 344] width 478 height 24
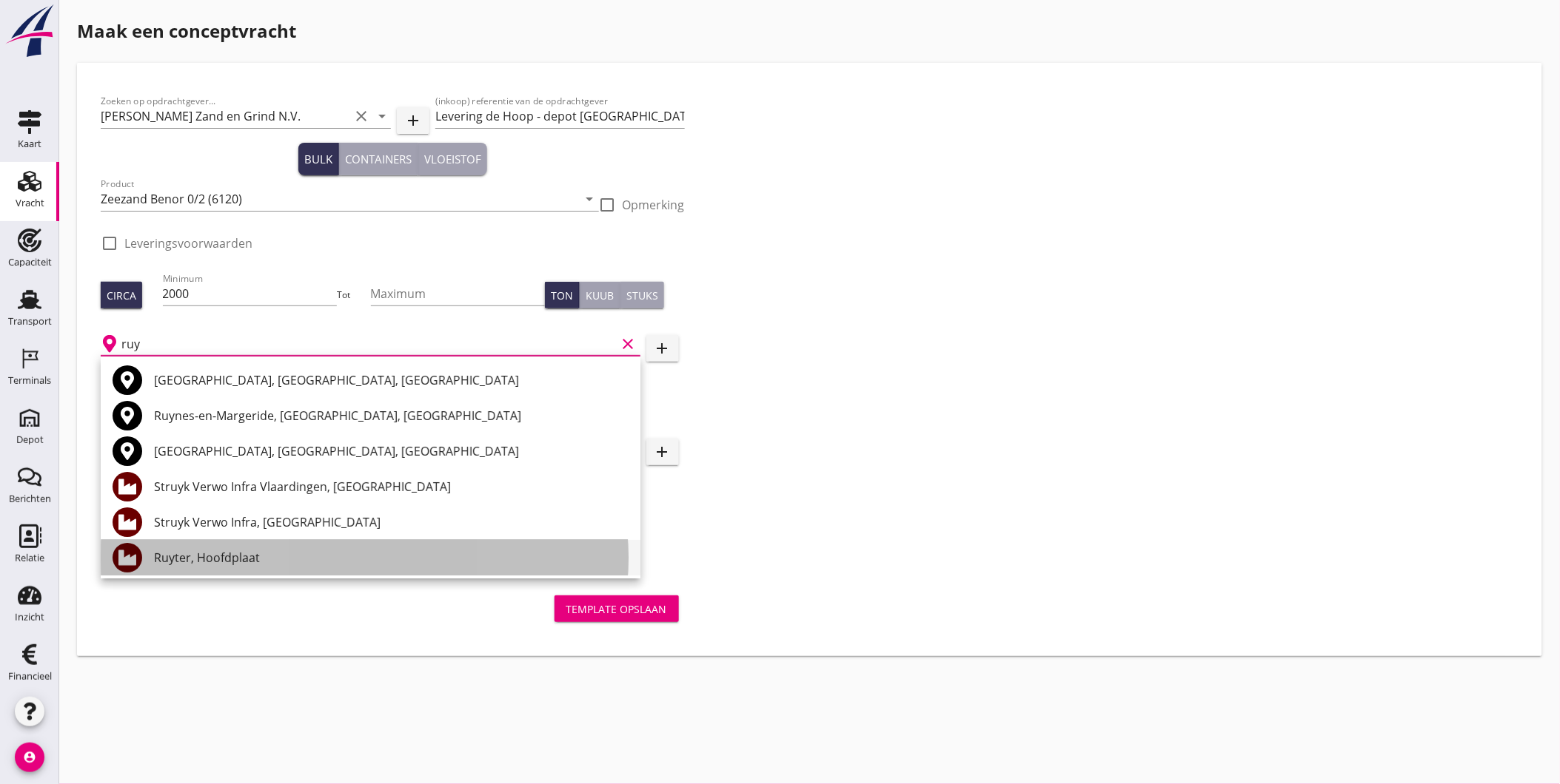
click at [245, 561] on div "Ruyter, Hoofdplaat" at bounding box center [391, 557] width 475 height 18
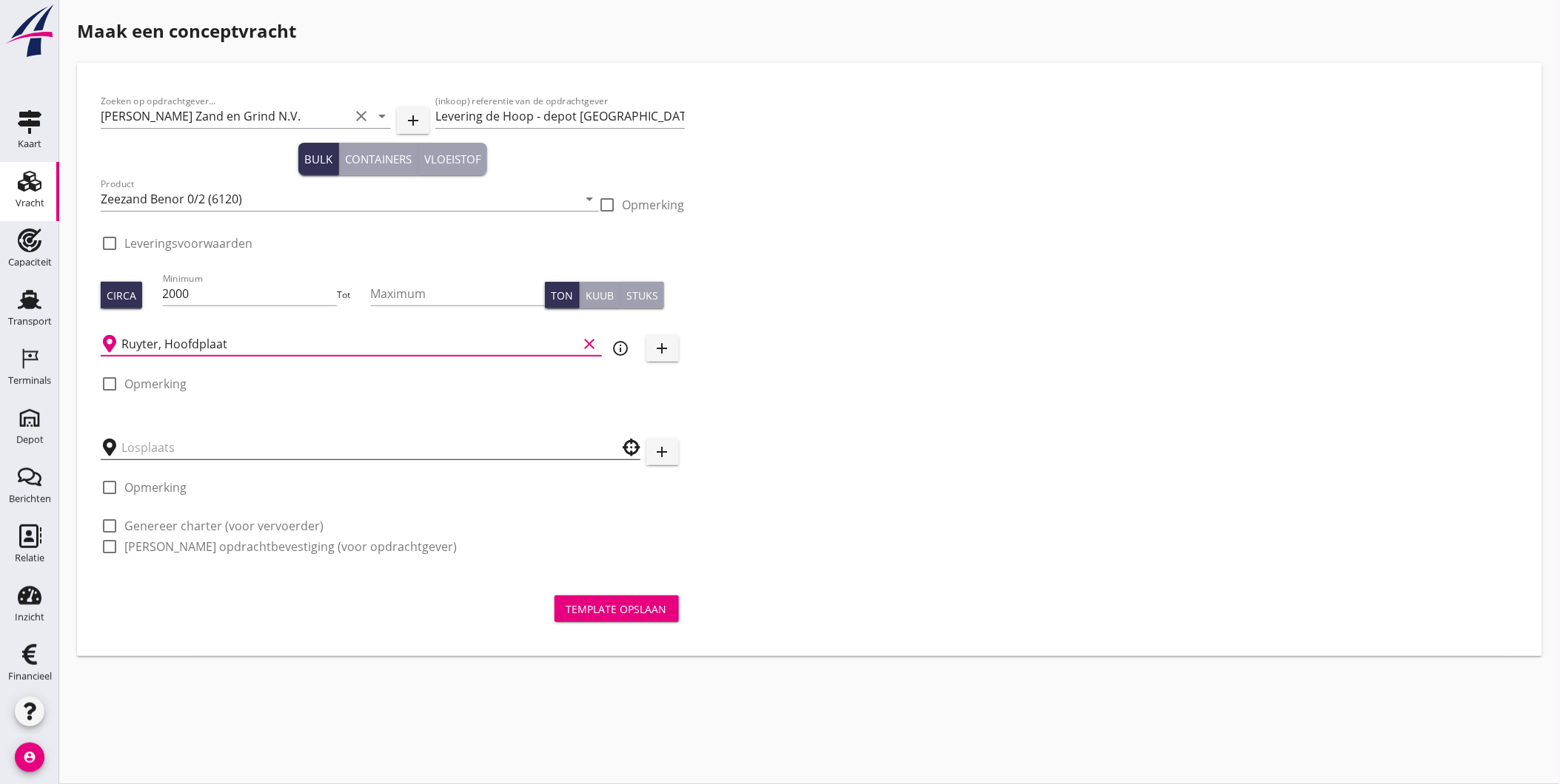
type input "Ruyter, Hoofdplaat"
click at [164, 447] on input "text" at bounding box center [360, 448] width 478 height 24
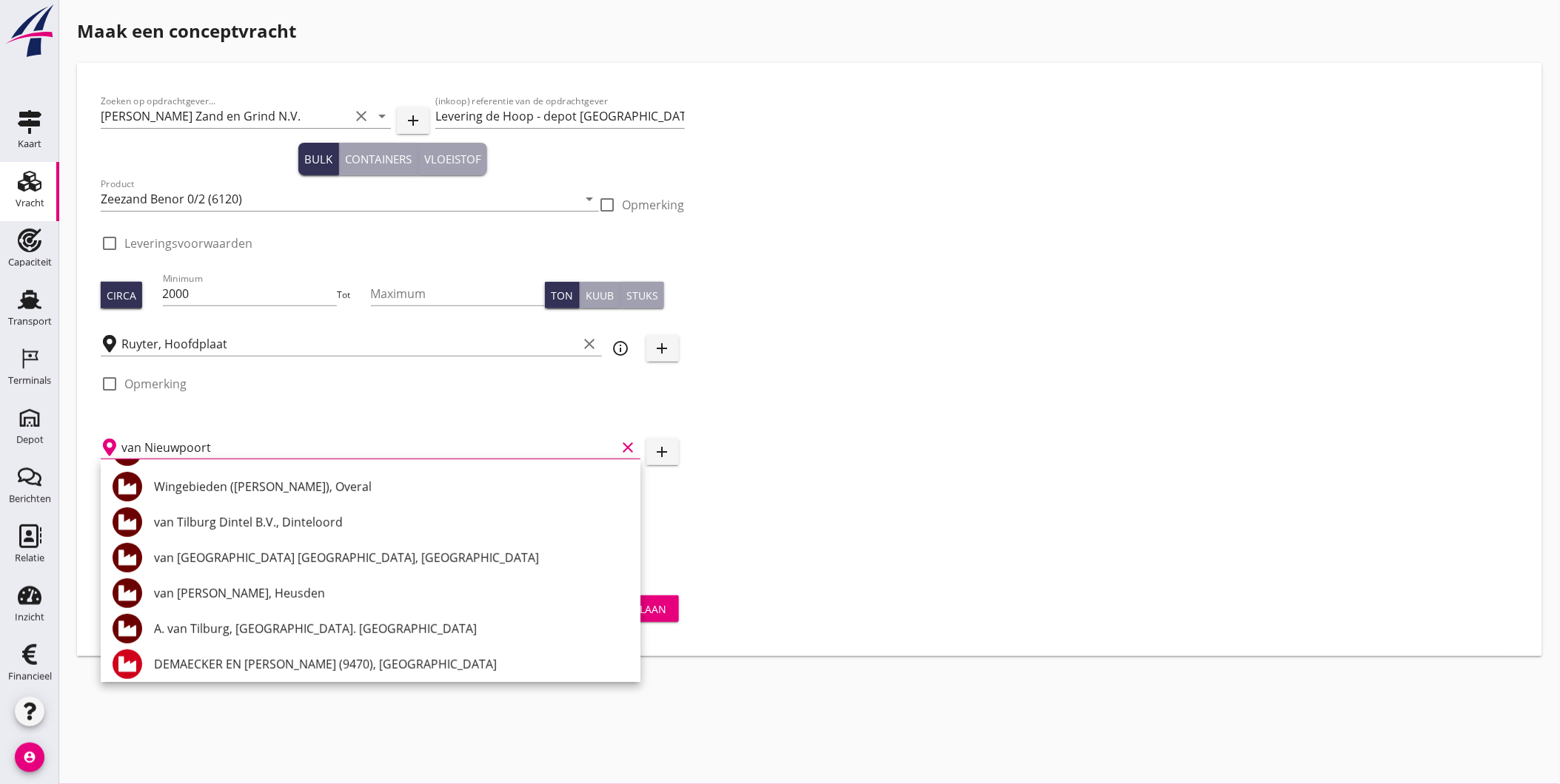
scroll to position [283, 0]
click at [395, 562] on div "van [GEOGRAPHIC_DATA] [GEOGRAPHIC_DATA], [GEOGRAPHIC_DATA]" at bounding box center [391, 555] width 475 height 18
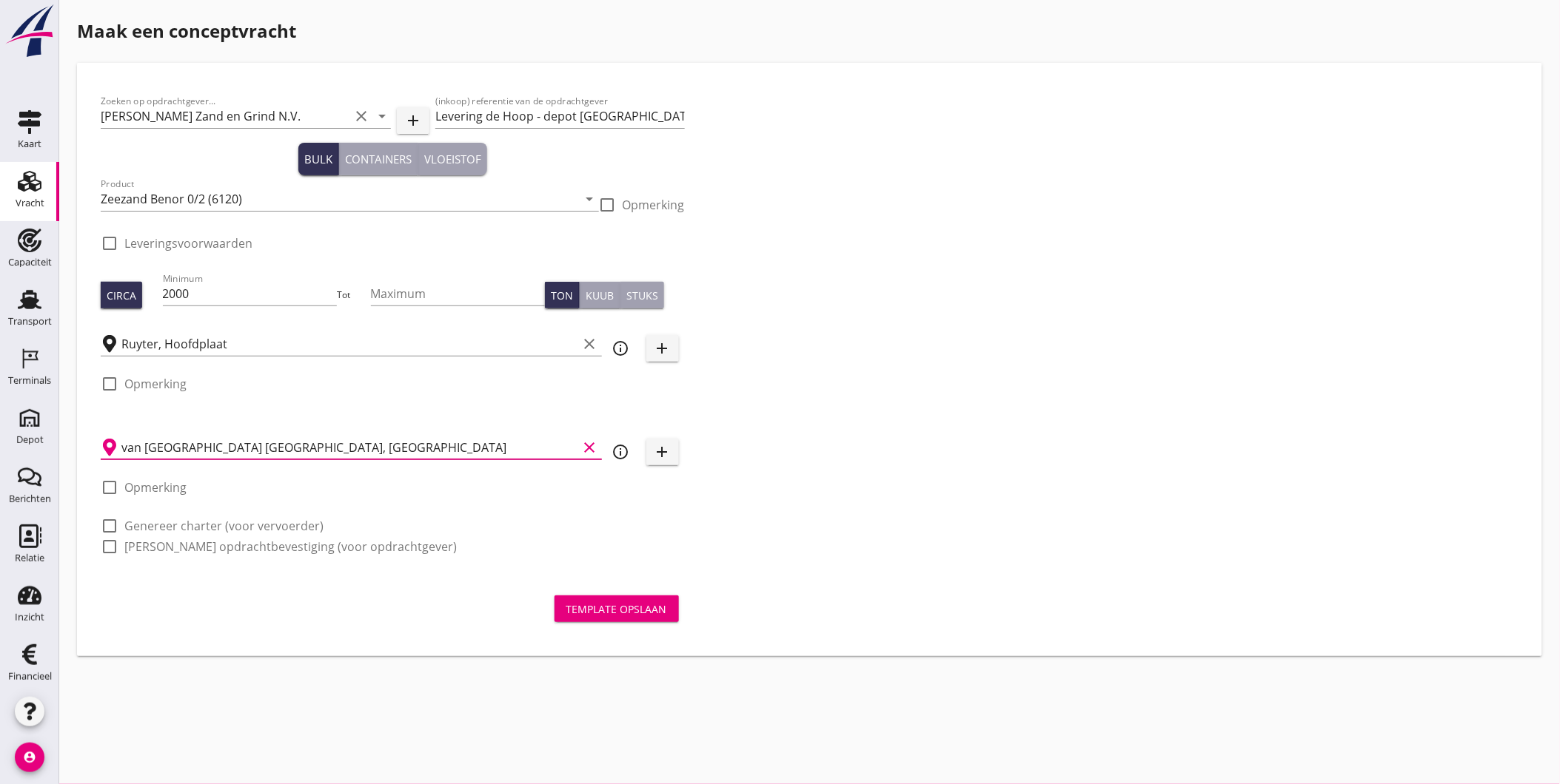
type input "van [GEOGRAPHIC_DATA] [GEOGRAPHIC_DATA], [GEOGRAPHIC_DATA]"
drag, startPoint x: 108, startPoint y: 553, endPoint x: 146, endPoint y: 594, distance: 55.9
click at [108, 552] on div at bounding box center [110, 546] width 25 height 25
checkbox input "true"
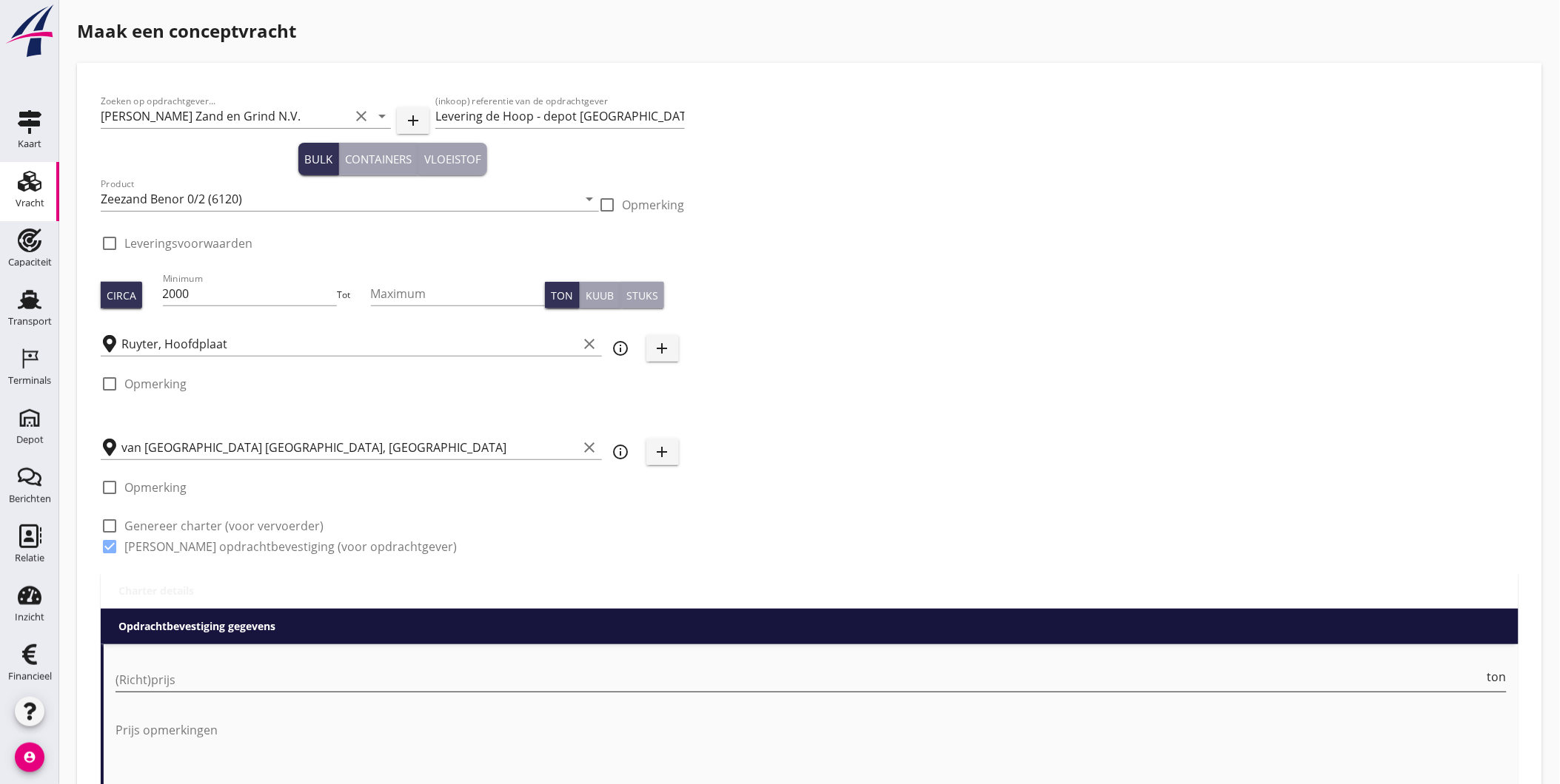
click at [168, 683] on input "(Richt)prijs" at bounding box center [799, 680] width 1369 height 24
type input "0.05"
click at [765, 493] on div "Zoeken op opdrachtgever... Van Nieuwpoort Zand en Grind N.V. clear arrow_drop_d…" at bounding box center [809, 329] width 1430 height 487
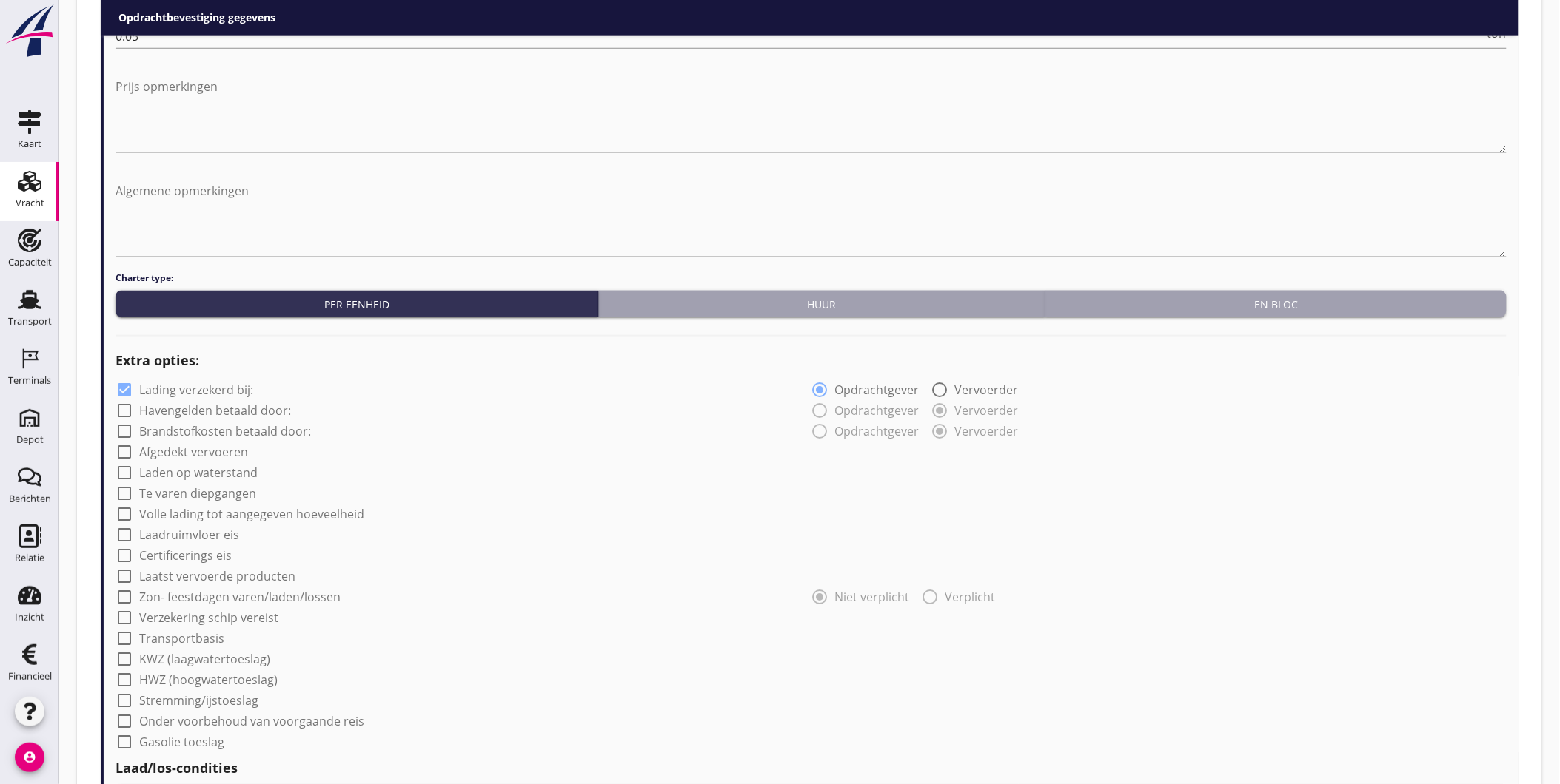
scroll to position [647, 0]
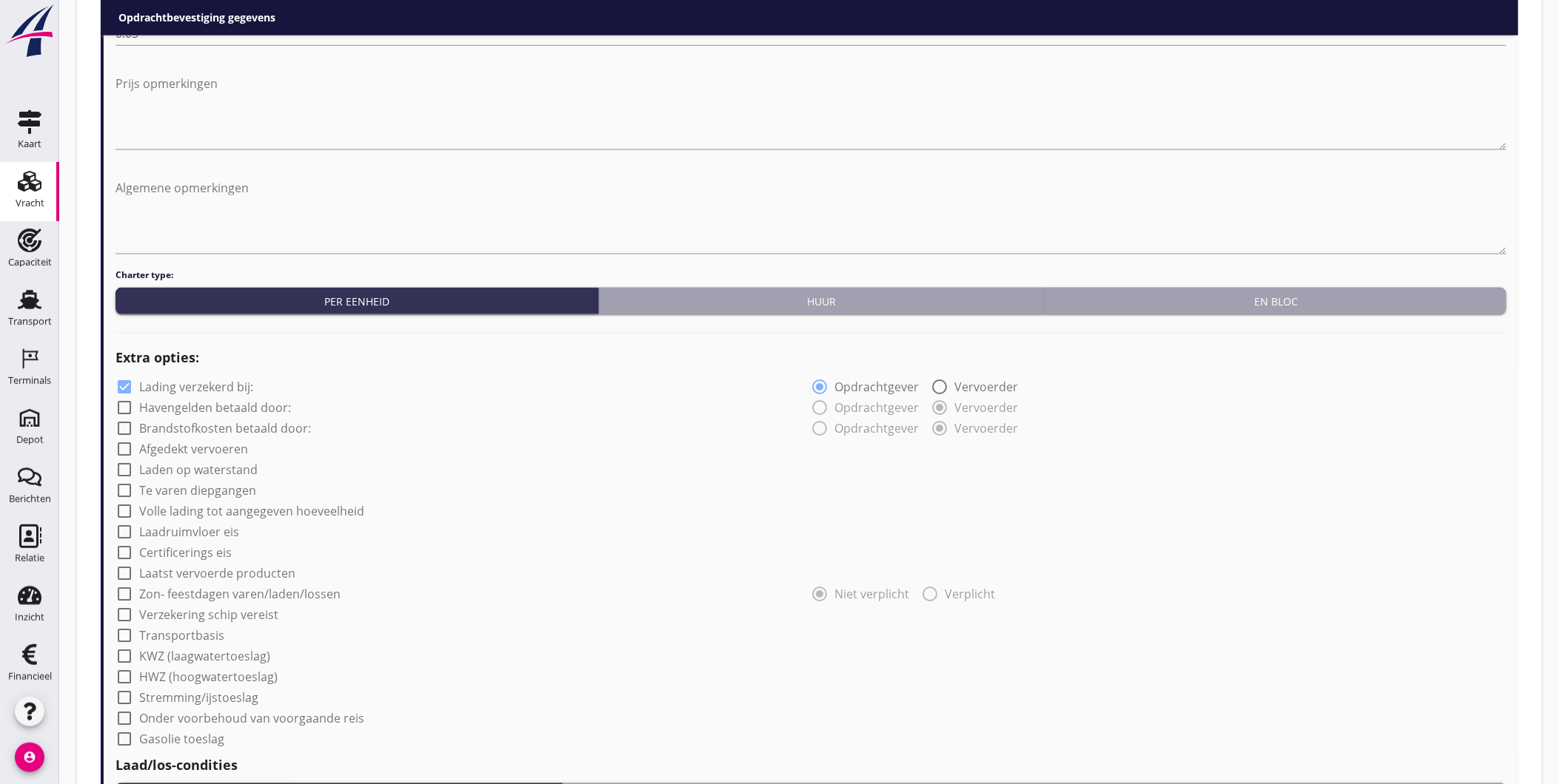
click at [191, 389] on label "Lading verzekerd bij:" at bounding box center [195, 387] width 114 height 15
checkbox input "false"
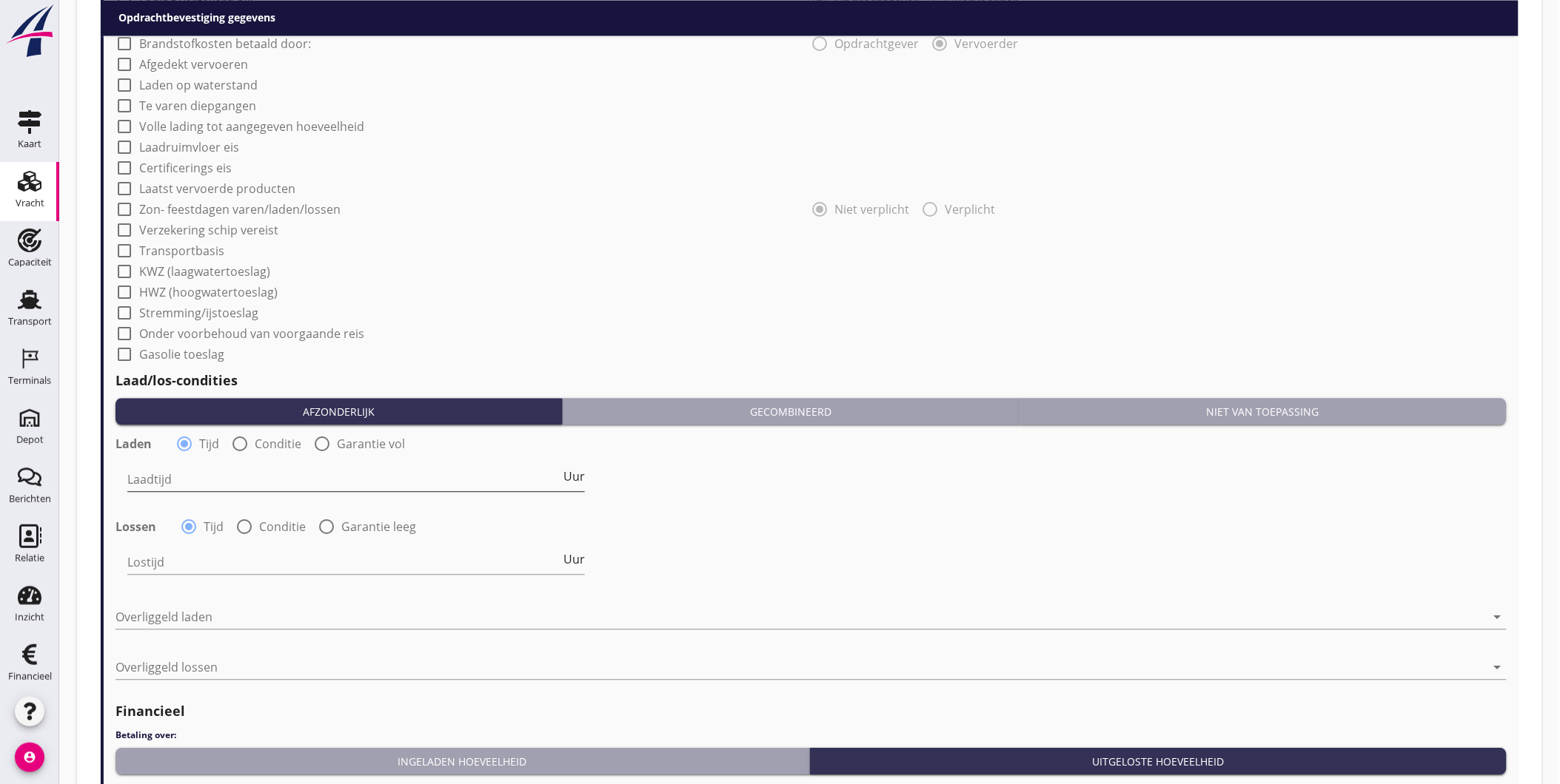
scroll to position [1046, 0]
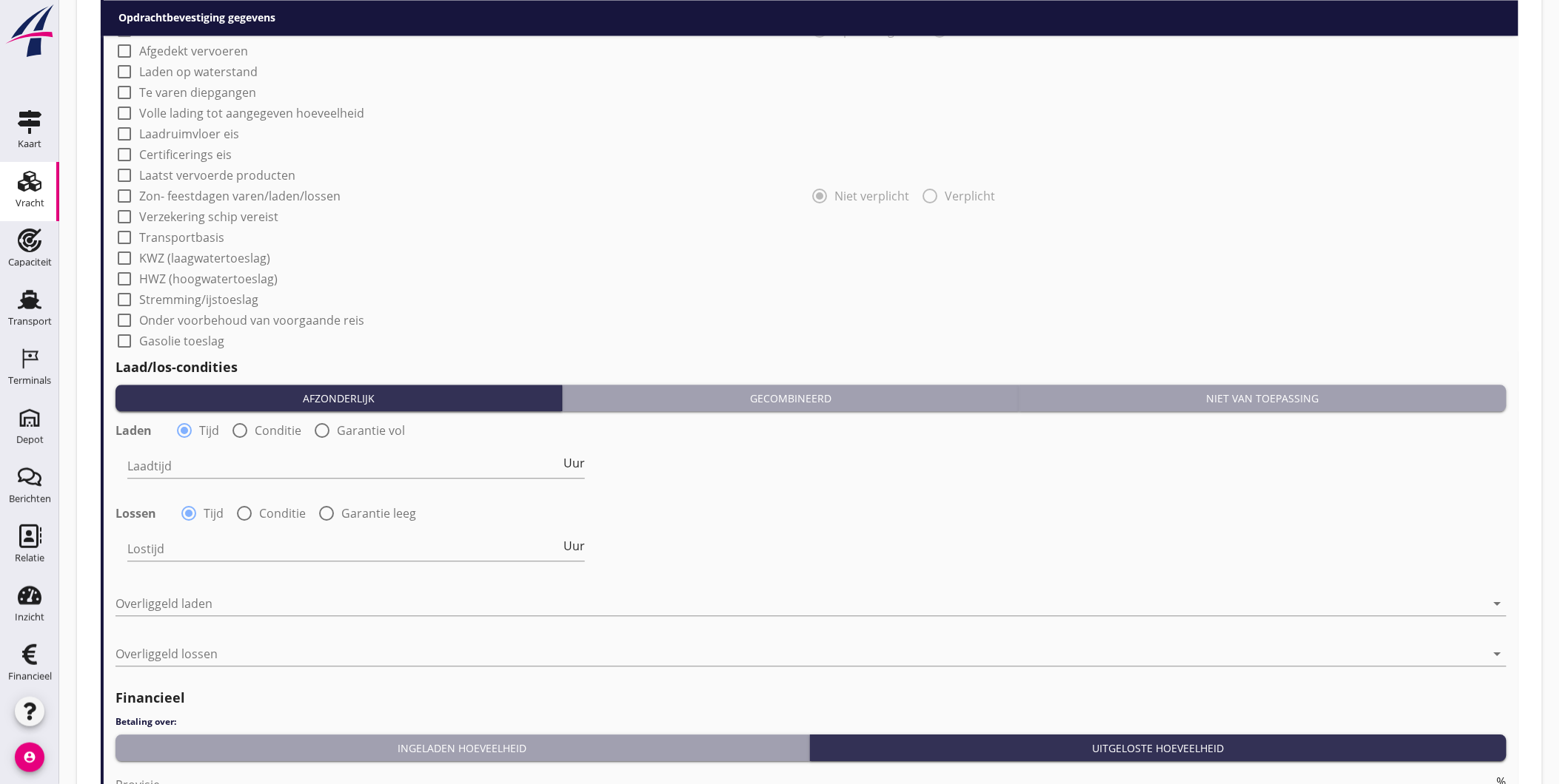
click at [1223, 405] on button "Niet van toepassing" at bounding box center [1263, 398] width 487 height 27
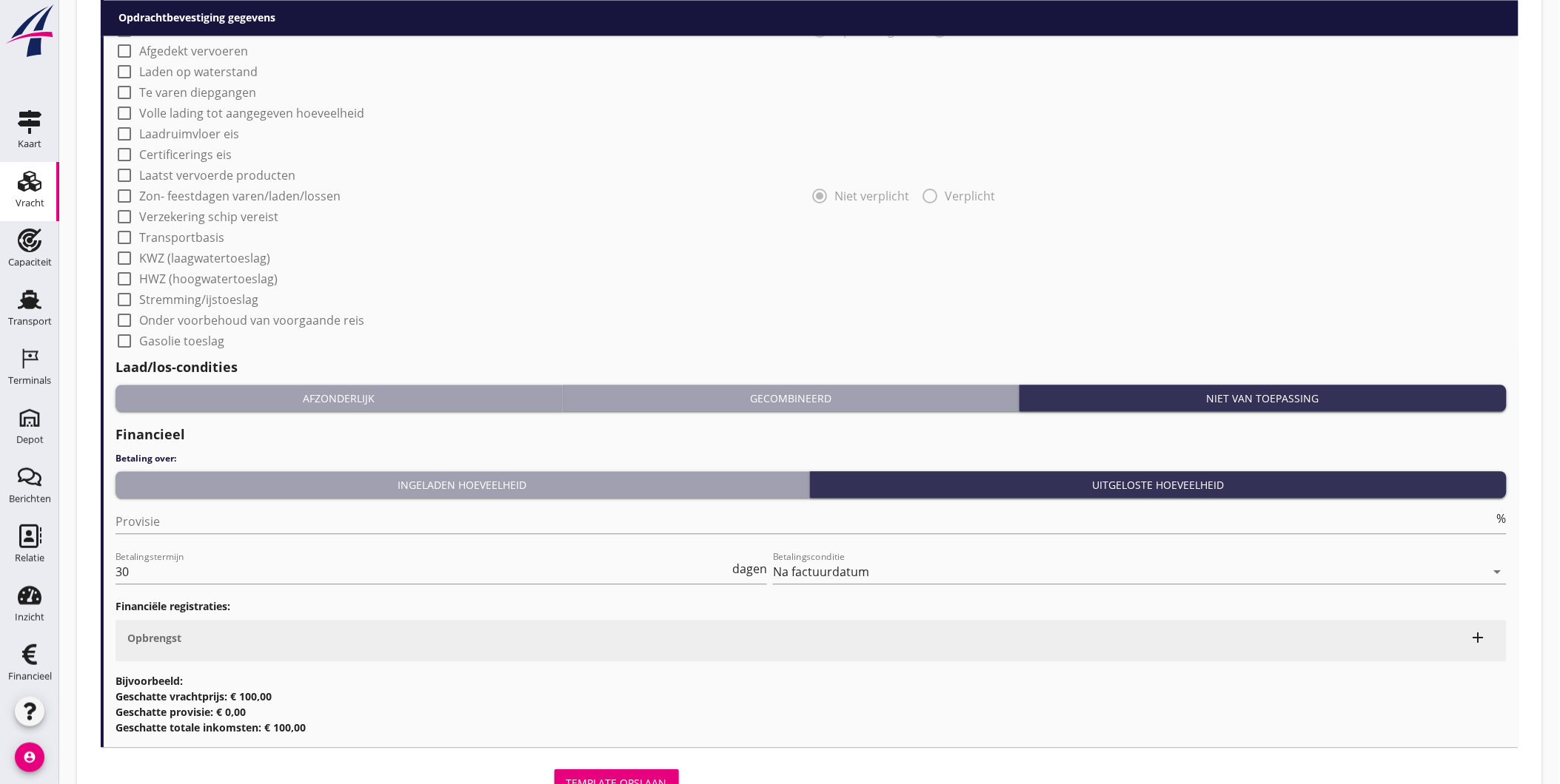
click at [612, 777] on div "Template opslaan" at bounding box center [616, 783] width 100 height 16
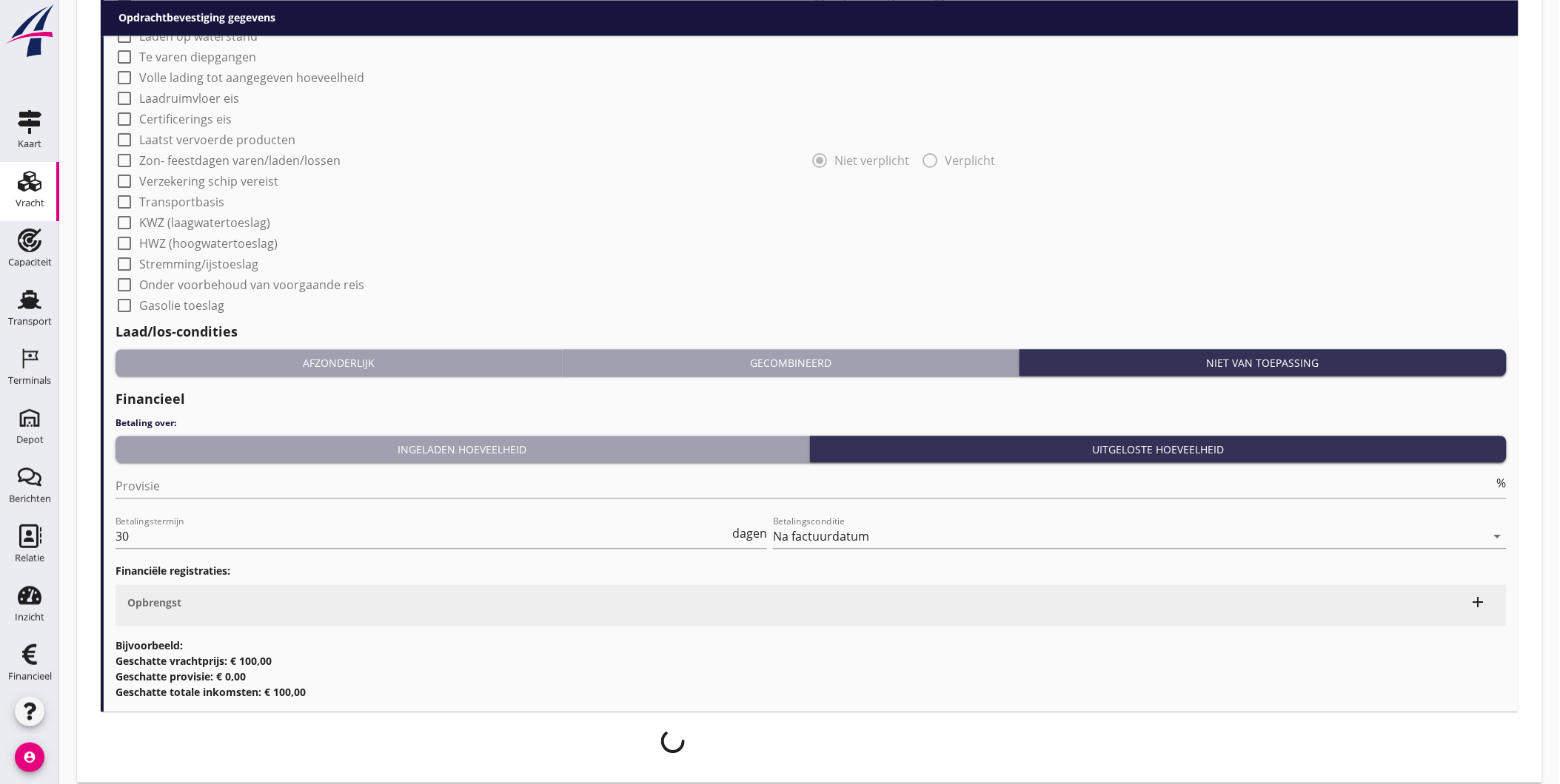
scroll to position [1010, 0]
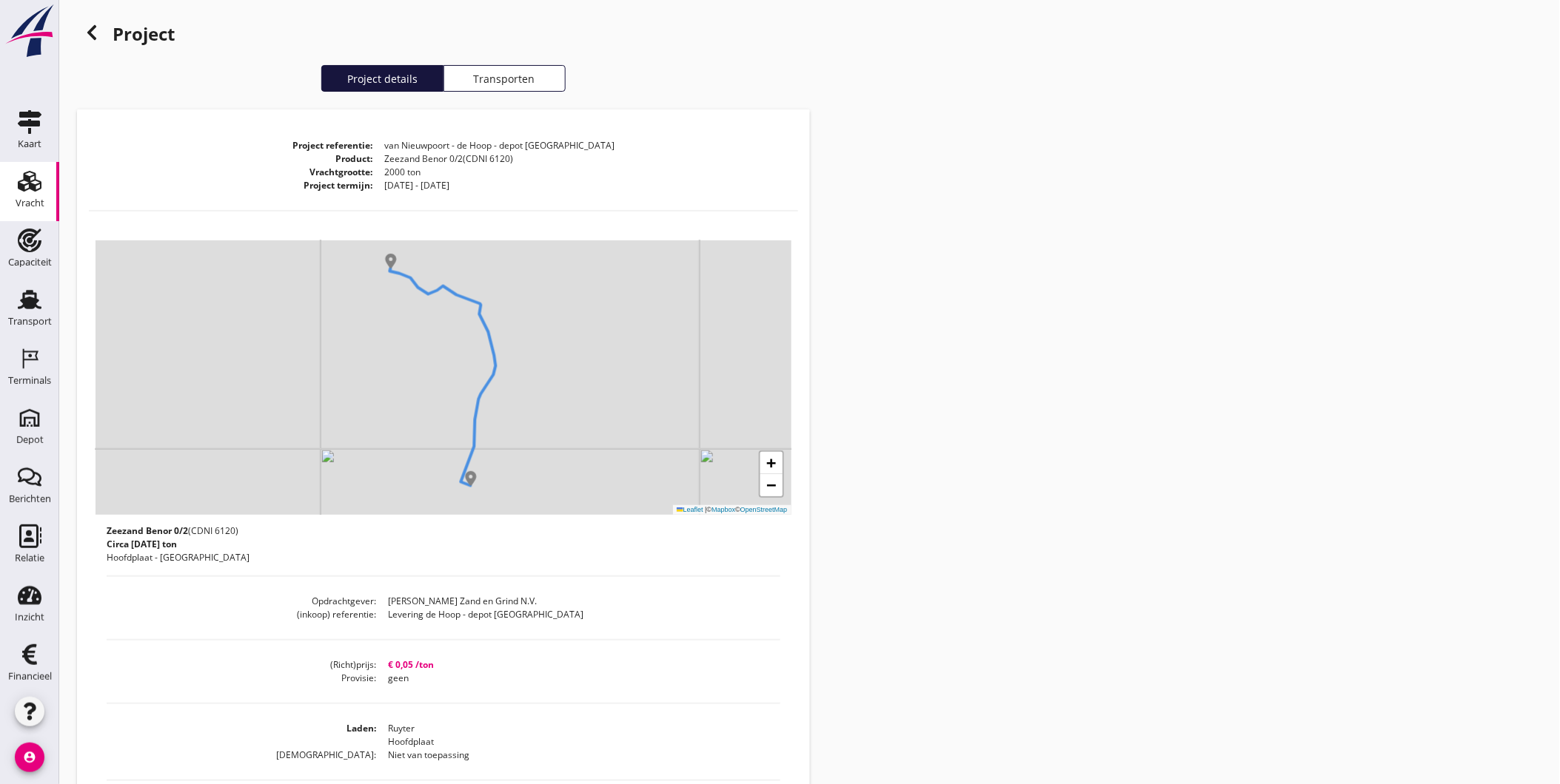
drag, startPoint x: 10, startPoint y: 190, endPoint x: 19, endPoint y: 192, distance: 9.2
click at [12, 190] on div "Vracht" at bounding box center [29, 181] width 35 height 24
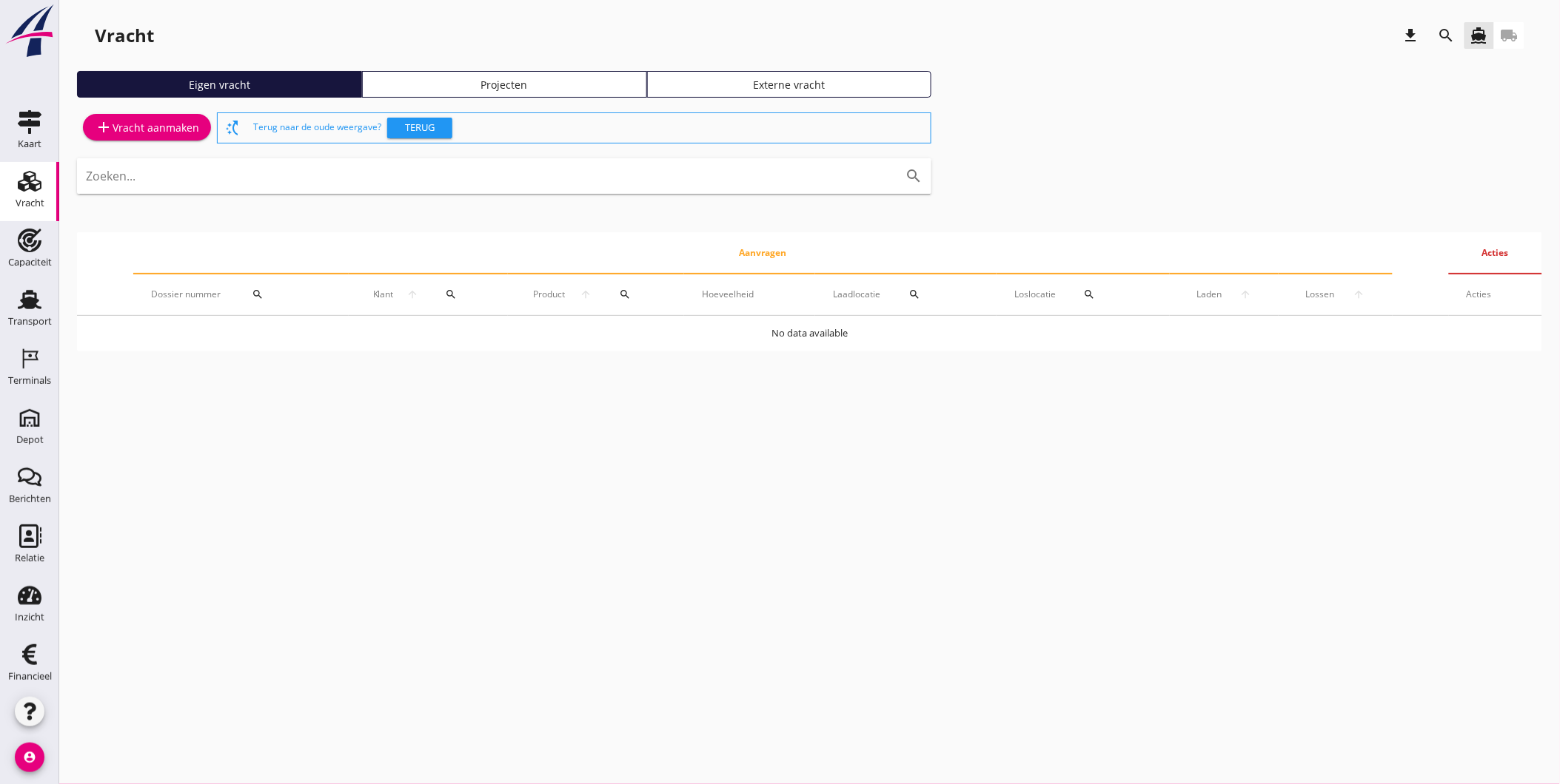
click at [1187, 168] on div "add Vracht aanmaken switch_access_shortcut Terug naar de oude weergave? Terug Z…" at bounding box center [809, 230] width 1465 height 242
drag, startPoint x: 1216, startPoint y: 208, endPoint x: 1100, endPoint y: 167, distance: 123.0
click at [1212, 201] on div "add Vracht aanmaken switch_access_shortcut Terug naar de oude weergave? Terug Z…" at bounding box center [809, 230] width 1465 height 242
click at [1241, 151] on div "add Vracht aanmaken switch_access_shortcut Terug naar de oude weergave? Terug Z…" at bounding box center [809, 230] width 1465 height 242
click at [343, 23] on div "Vracht download search directions_boat local_shipping" at bounding box center [809, 35] width 1465 height 35
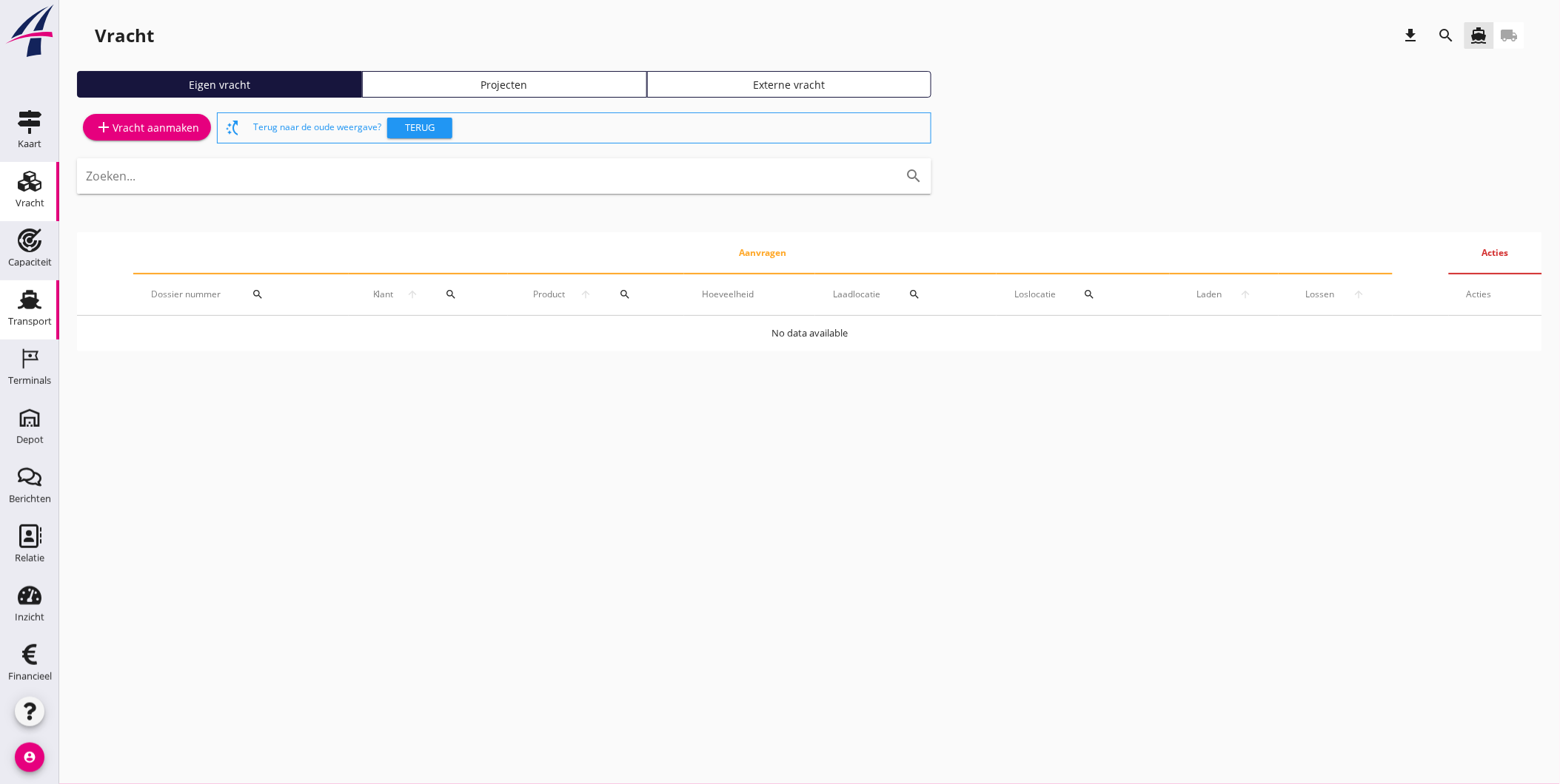
click at [24, 294] on use at bounding box center [30, 299] width 24 height 20
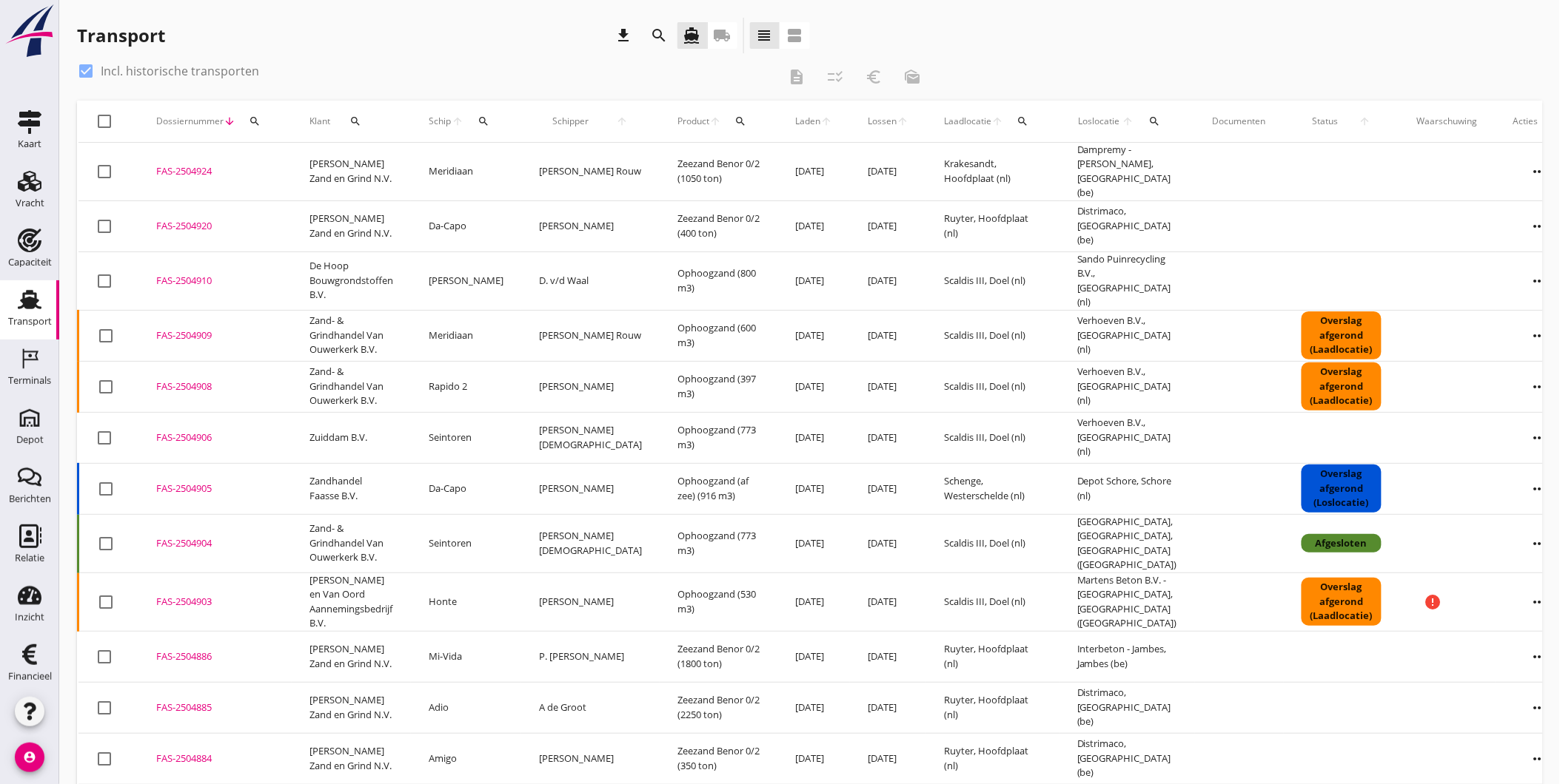
drag, startPoint x: 415, startPoint y: 64, endPoint x: 452, endPoint y: 63, distance: 37.0
click at [447, 64] on div "check_box Incl. historische transporten" at bounding box center [427, 71] width 700 height 24
click at [568, 60] on div "check_box Incl. historische transporten" at bounding box center [427, 71] width 700 height 24
click at [296, 57] on div "Transport download search directions_boat local_shipping view_headline view_age…" at bounding box center [443, 38] width 733 height 42
click at [1180, 39] on div "Transport download search directions_boat local_shipping view_headline view_age…" at bounding box center [809, 38] width 1465 height 42
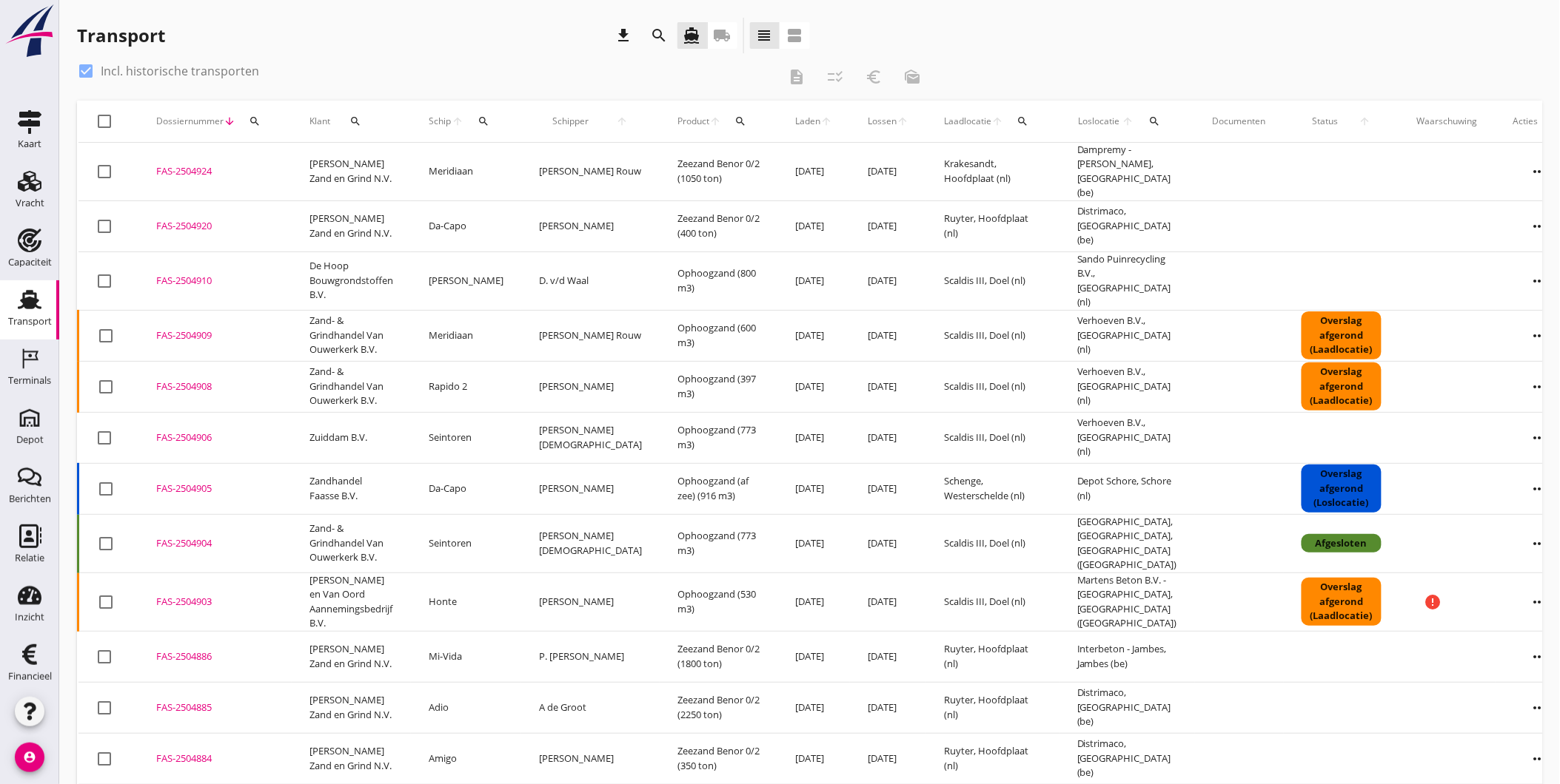
click at [1034, 3] on div "Transport download search directions_boat local_shipping view_headline view_age…" at bounding box center [809, 616] width 1500 height 1232
click at [1022, 52] on div "Transport download search directions_boat local_shipping view_headline view_age…" at bounding box center [809, 38] width 1465 height 42
click at [987, 38] on div "Transport download search directions_boat local_shipping view_headline view_age…" at bounding box center [809, 38] width 1465 height 42
click at [487, 70] on div "check_box Incl. historische transporten" at bounding box center [427, 71] width 700 height 24
click at [115, 69] on label "Incl. historische transporten" at bounding box center [180, 71] width 158 height 15
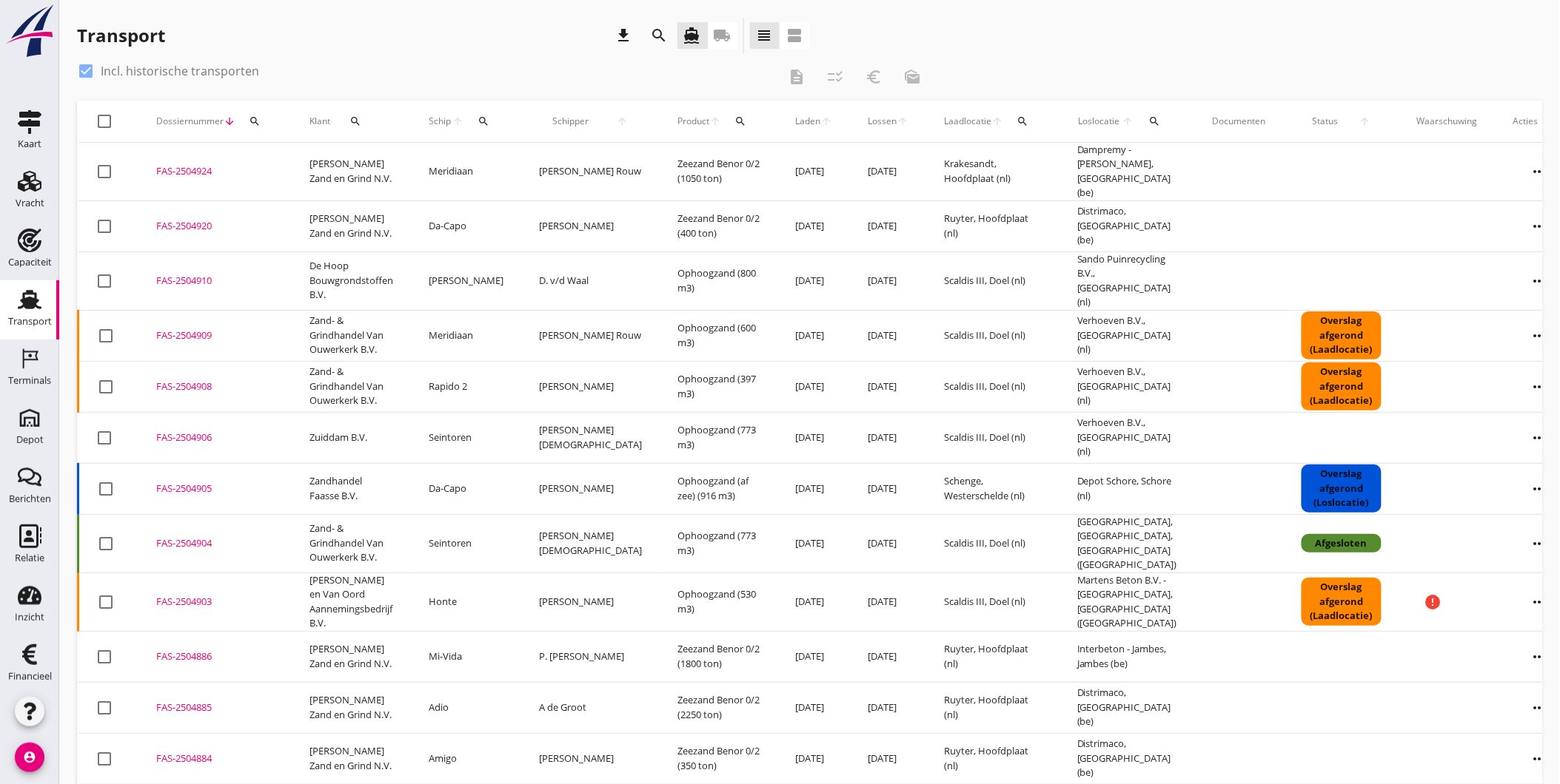
checkbox input "false"
